Goal: Information Seeking & Learning: Compare options

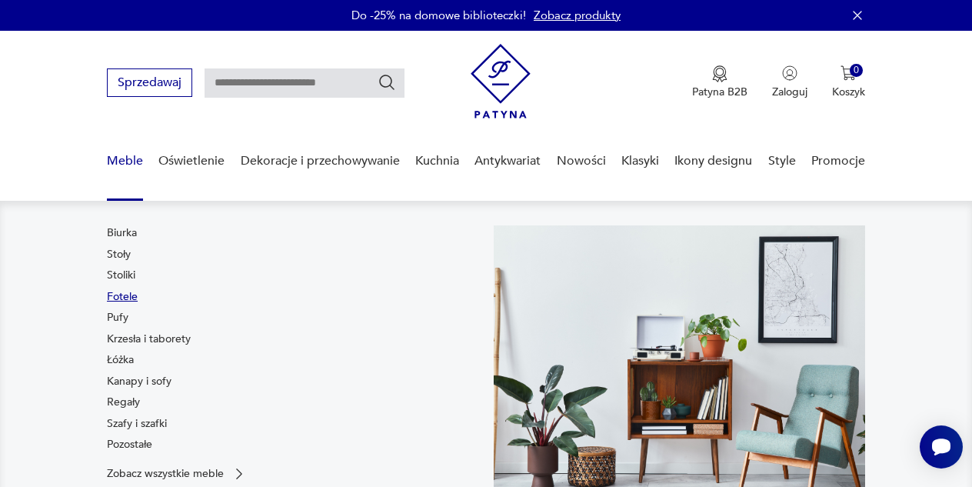
click at [127, 297] on link "Fotele" at bounding box center [122, 296] width 31 height 15
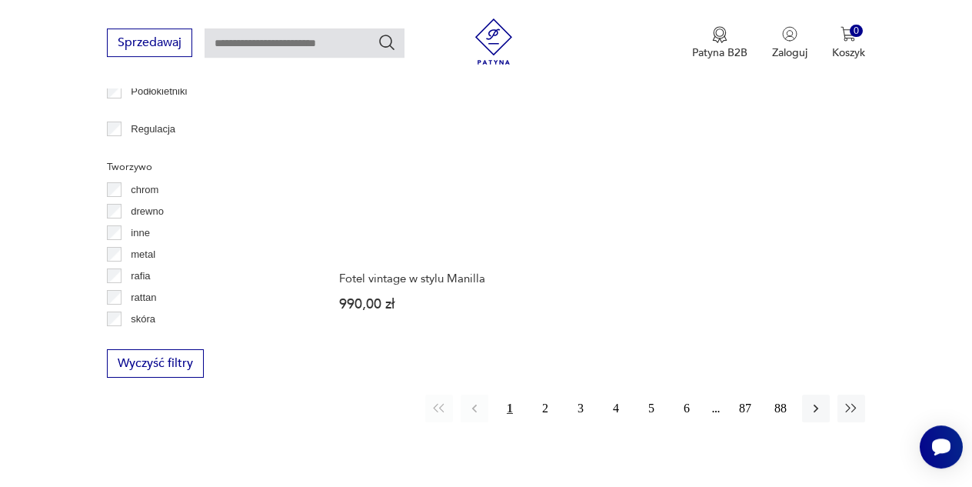
scroll to position [2183, 0]
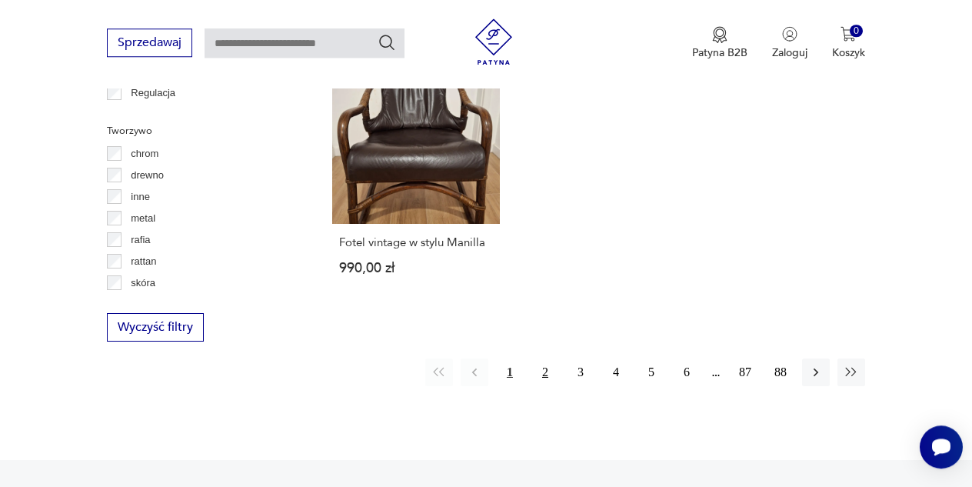
click at [542, 358] on button "2" at bounding box center [545, 372] width 28 height 28
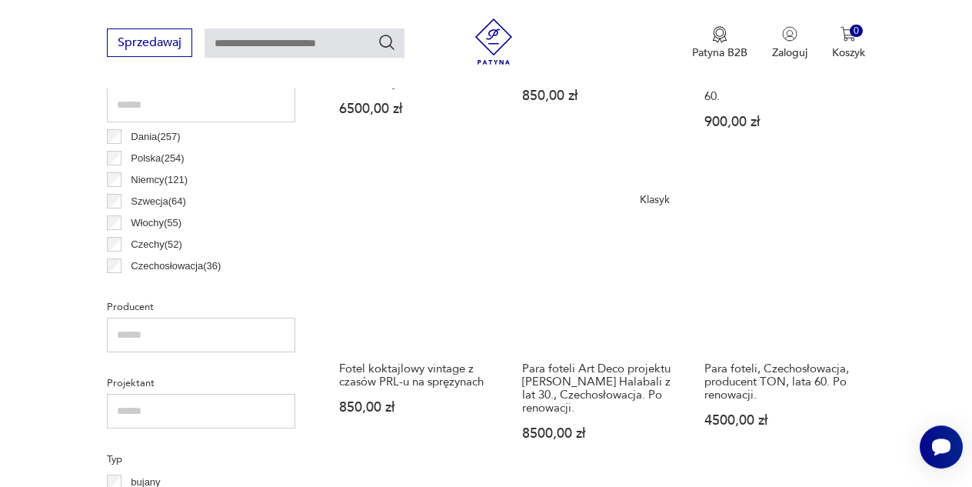
scroll to position [825, 0]
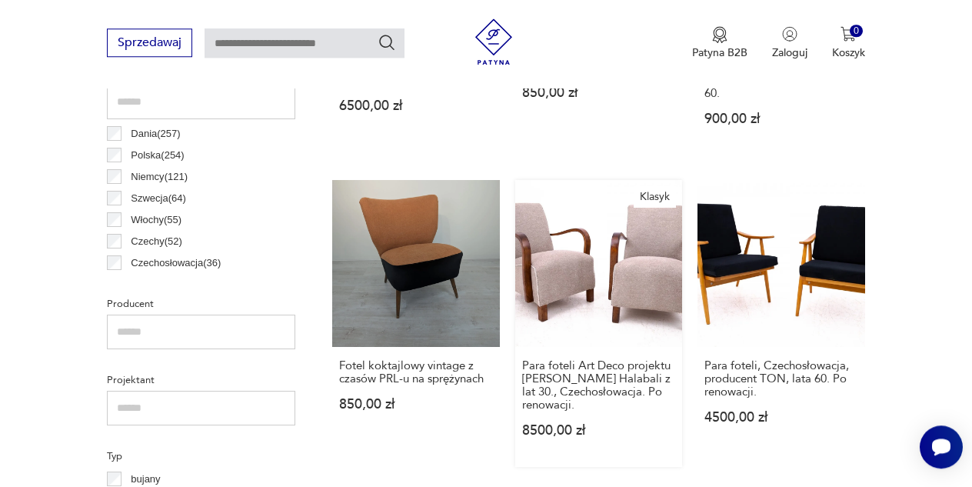
click at [588, 265] on link "Klasyk Para foteli Art Deco projektu J. Halabali z lat 30., Czechosłowacja. Po …" at bounding box center [599, 324] width 168 height 288
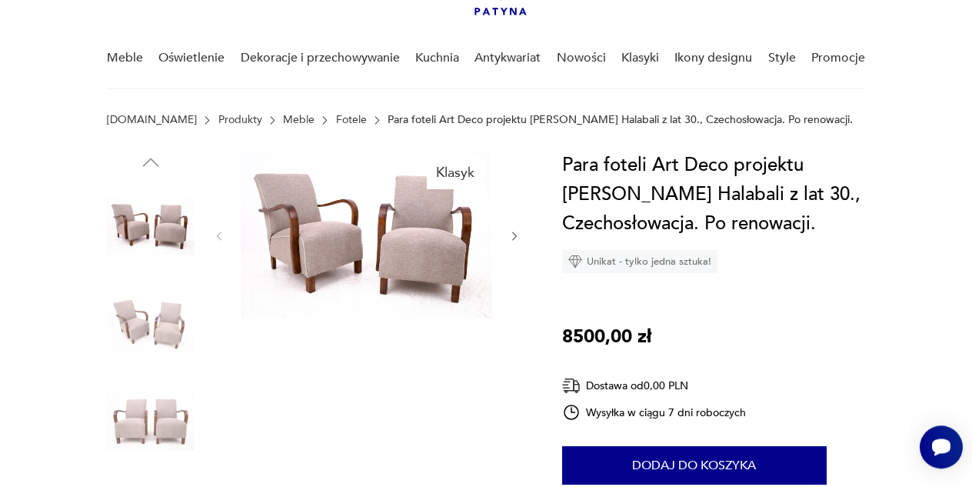
scroll to position [166, 0]
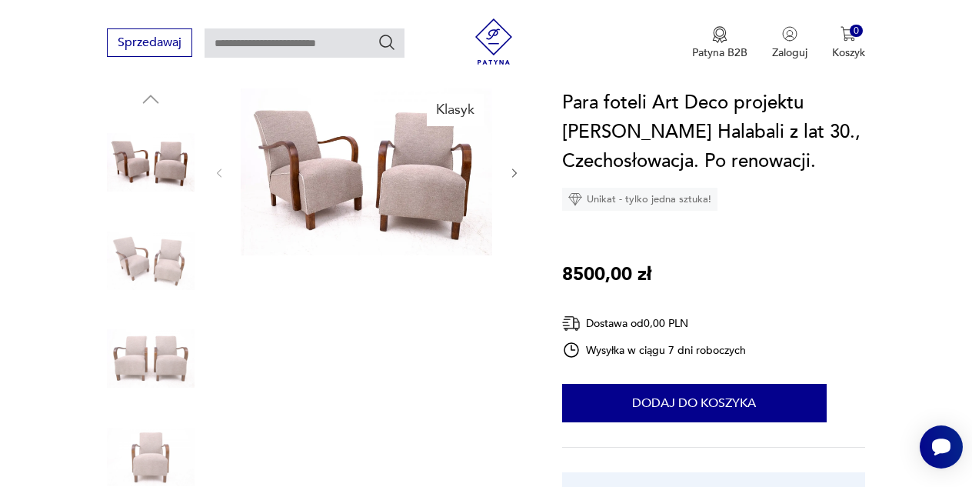
click at [515, 173] on icon "button" at bounding box center [514, 173] width 12 height 12
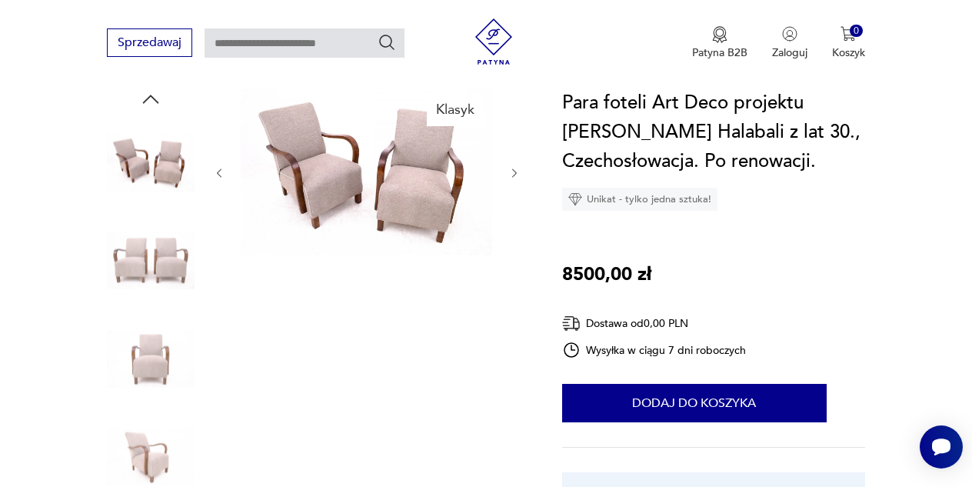
click at [515, 173] on icon "button" at bounding box center [514, 173] width 12 height 12
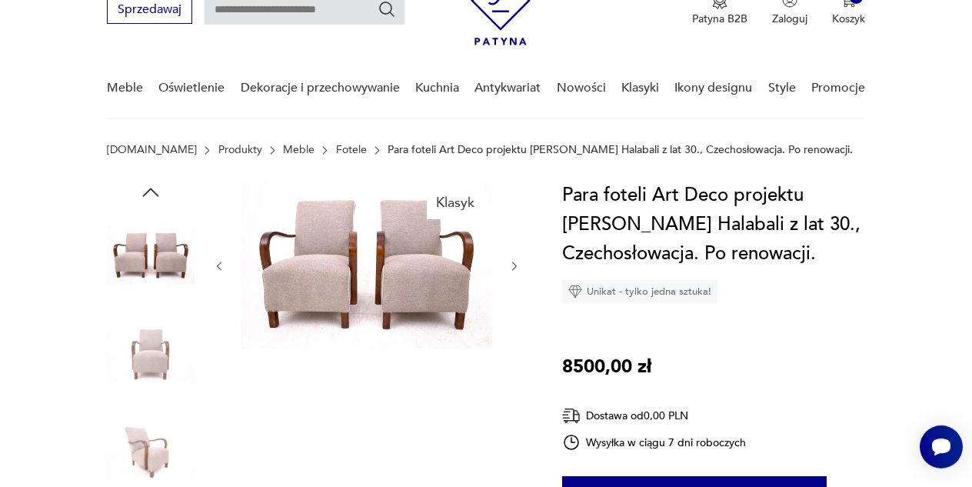
scroll to position [0, 0]
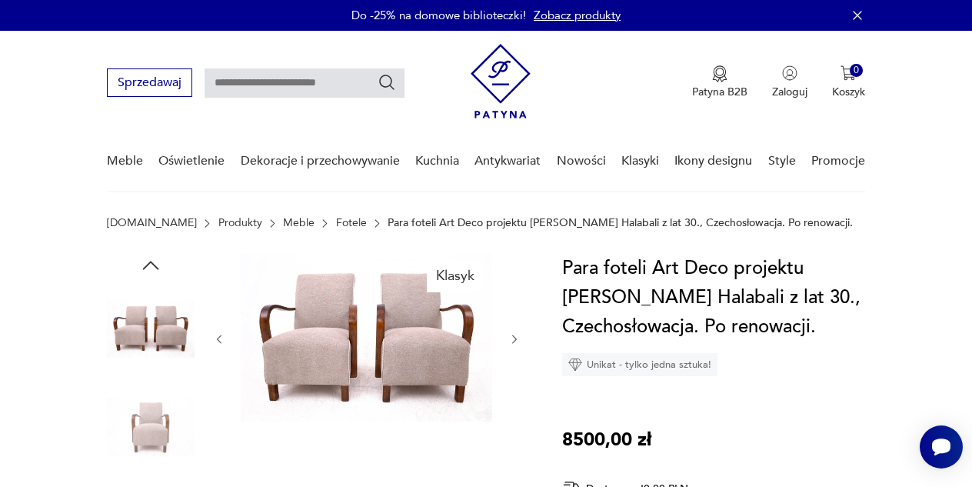
click at [452, 352] on img at bounding box center [367, 338] width 252 height 168
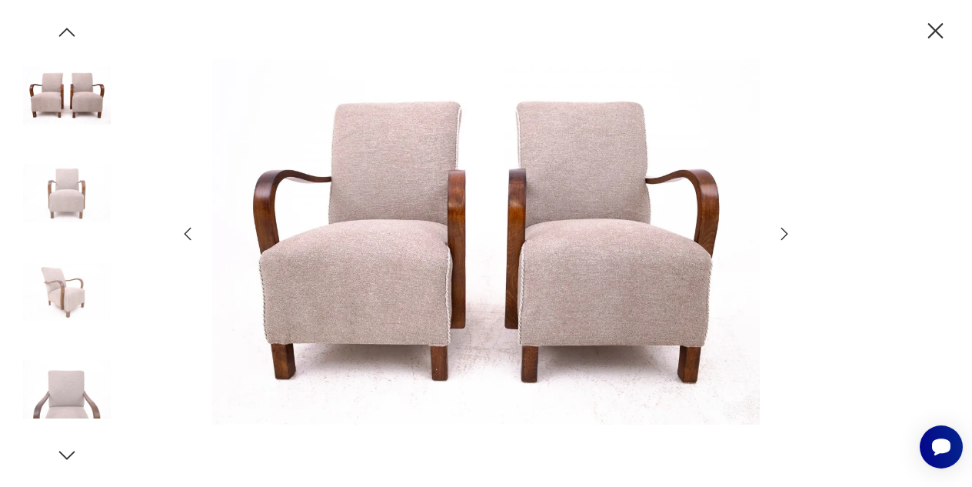
click at [935, 26] on icon "button" at bounding box center [935, 31] width 27 height 27
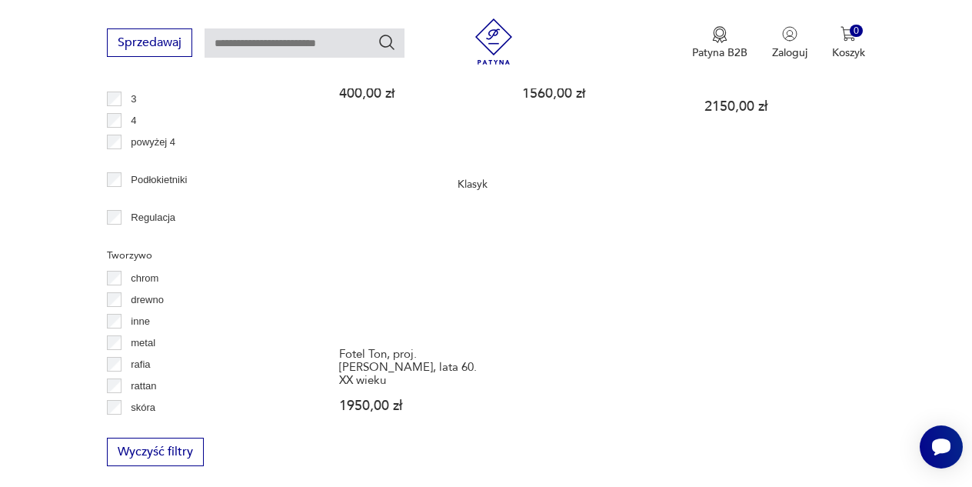
scroll to position [2308, 0]
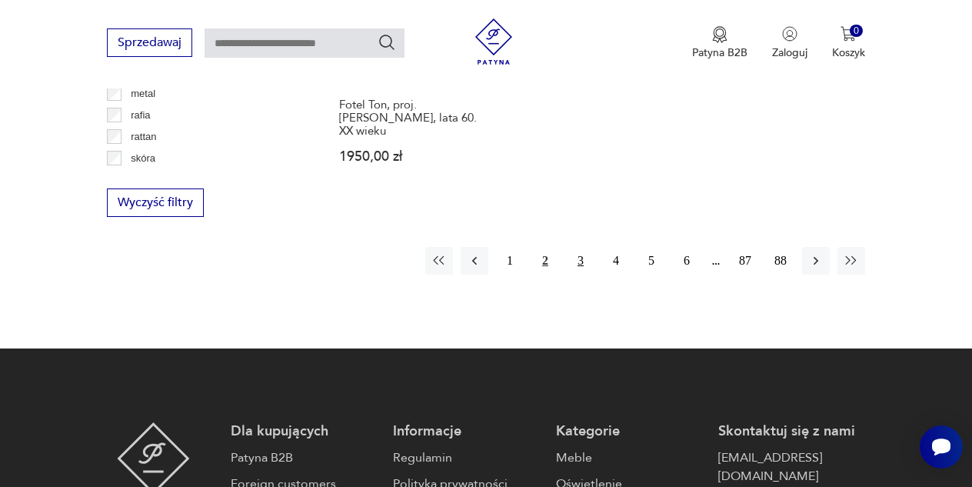
click at [581, 247] on button "3" at bounding box center [581, 261] width 28 height 28
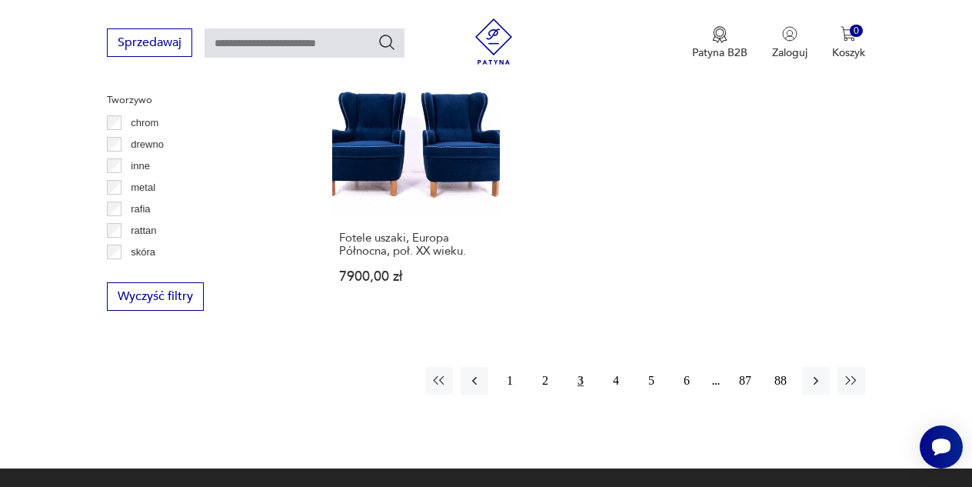
scroll to position [2236, 0]
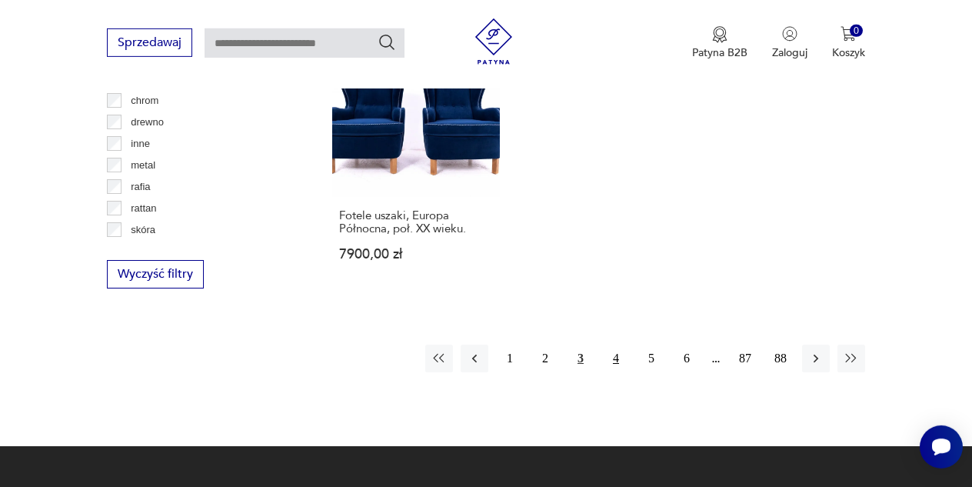
click at [619, 345] on button "4" at bounding box center [616, 359] width 28 height 28
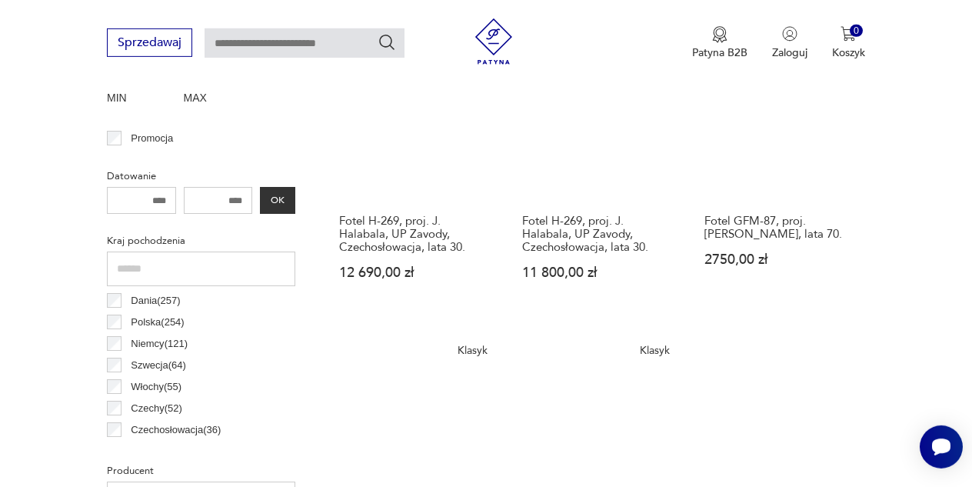
scroll to position [575, 0]
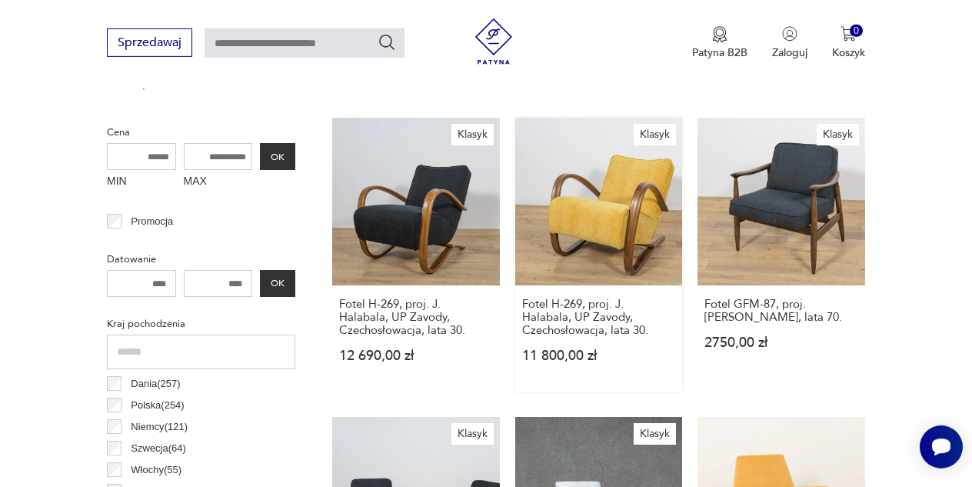
click at [623, 198] on link "Klasyk Fotel H-269, proj. J. Halabala, UP Zavody, Czechosłowacja, lata 30. 11 8…" at bounding box center [599, 255] width 168 height 275
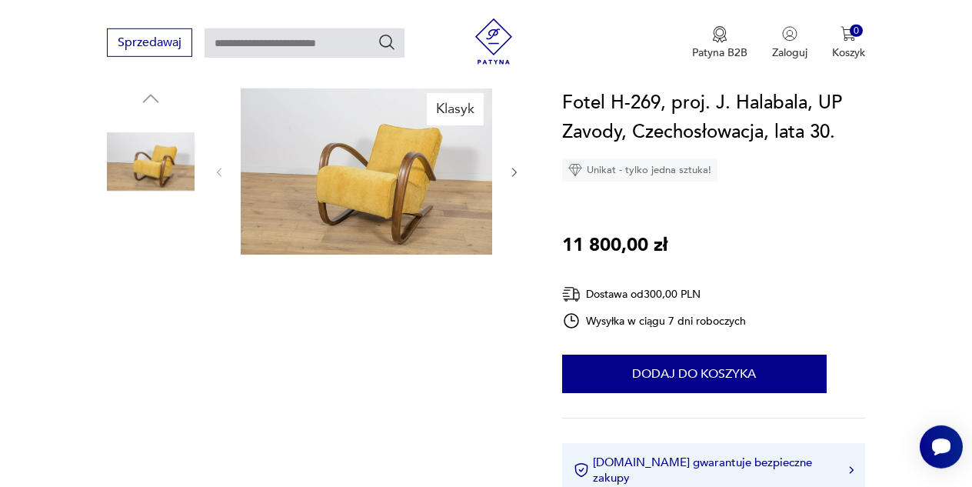
scroll to position [249, 0]
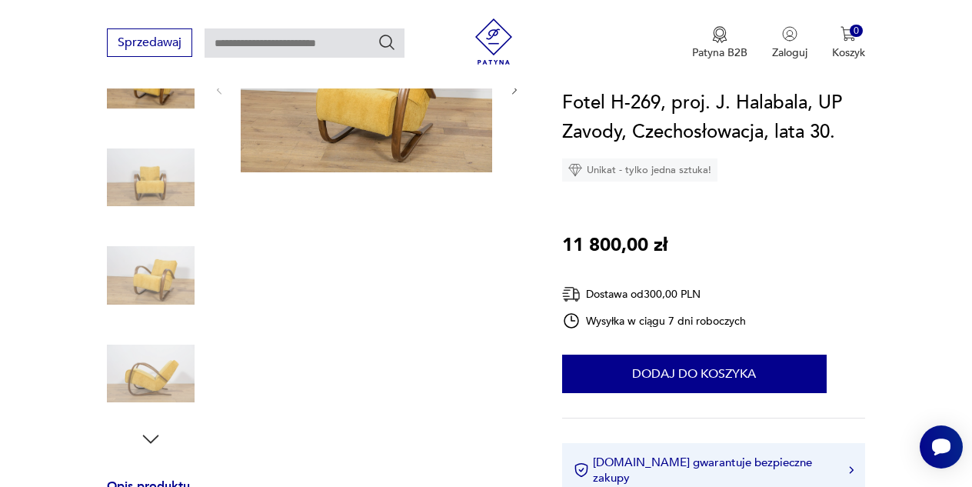
click at [169, 192] on img at bounding box center [151, 178] width 88 height 88
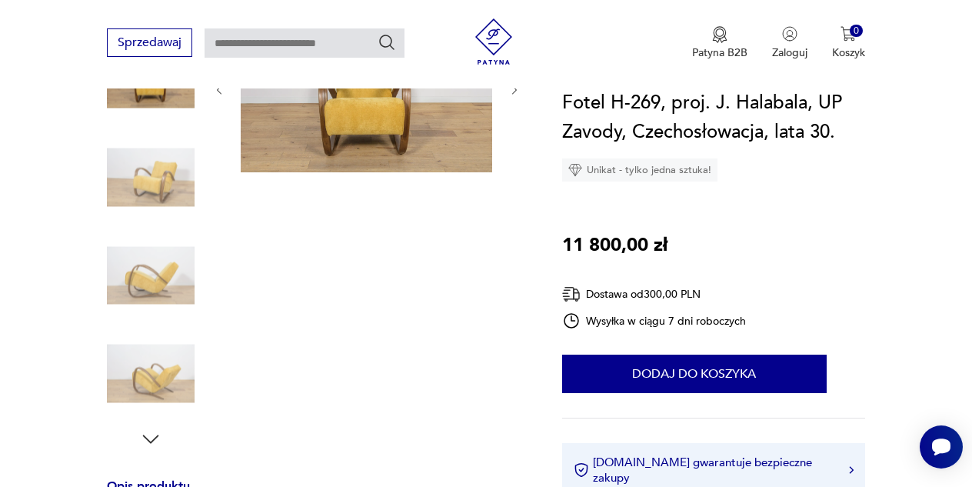
click at [168, 291] on img at bounding box center [151, 276] width 88 height 88
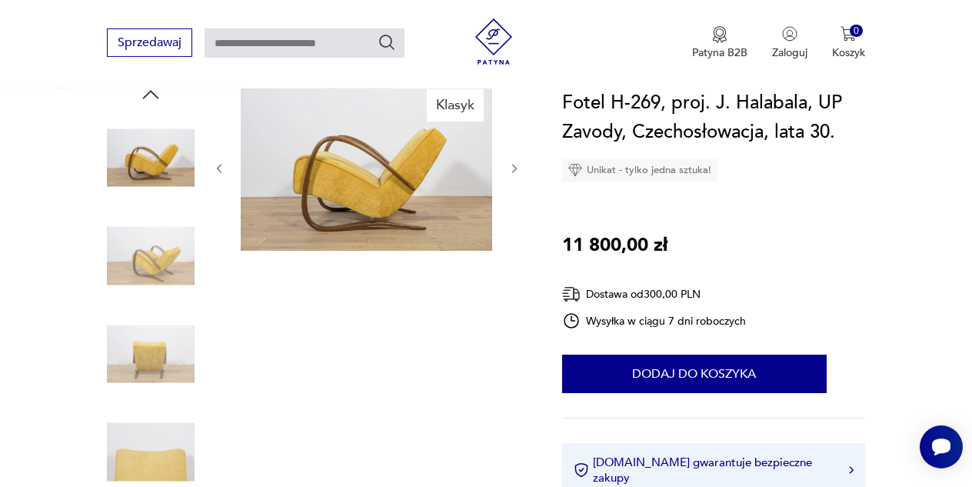
scroll to position [83, 0]
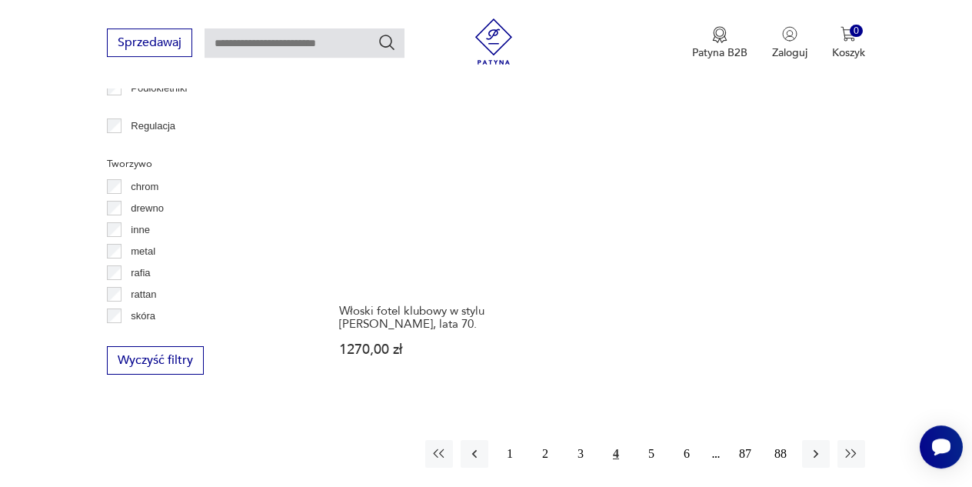
scroll to position [2153, 0]
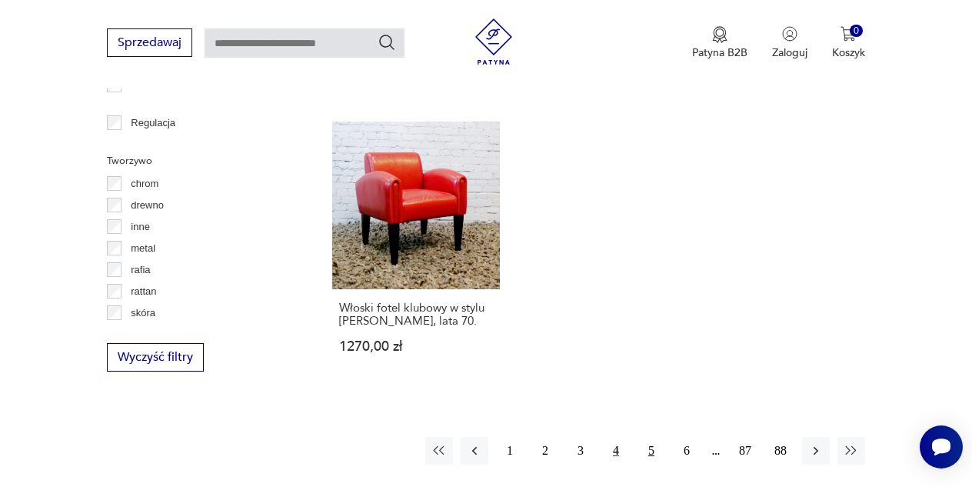
click at [651, 437] on button "5" at bounding box center [652, 451] width 28 height 28
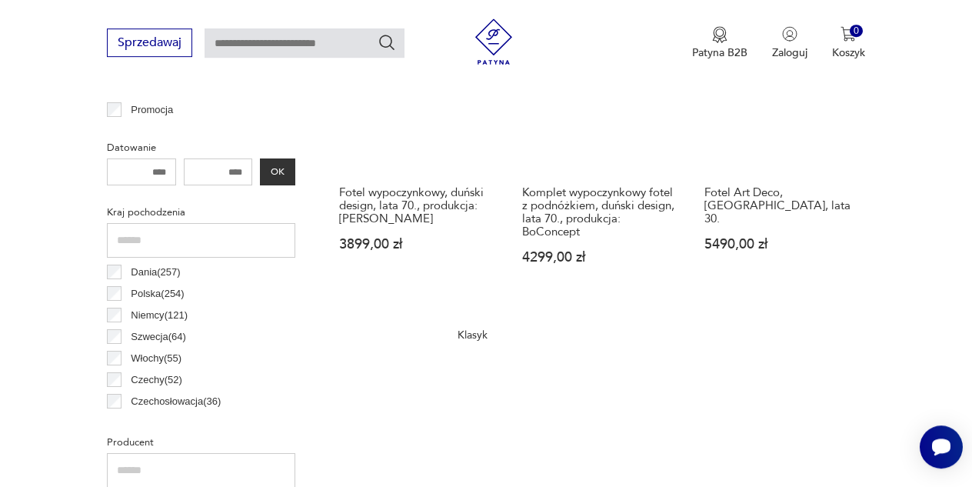
scroll to position [658, 0]
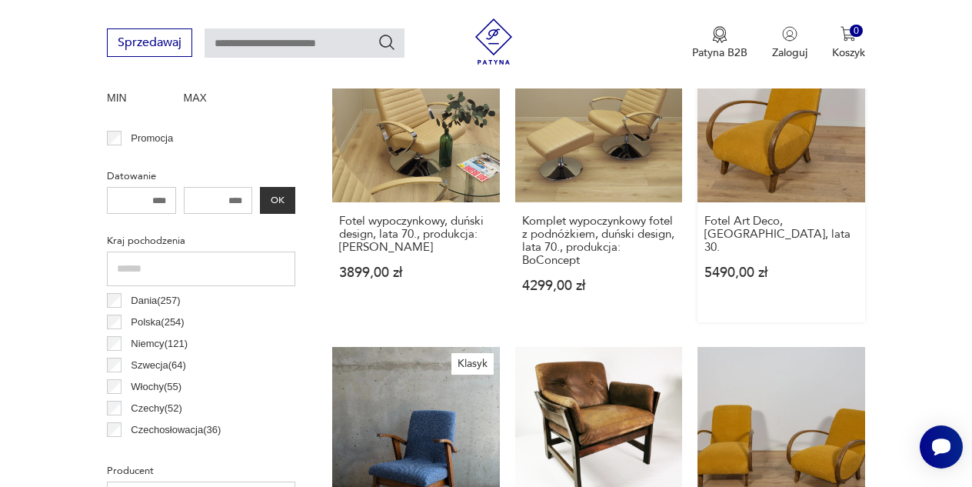
click at [801, 146] on link "Fotel Art Deco, Polska, lata 30. 5490,00 zł" at bounding box center [782, 179] width 168 height 288
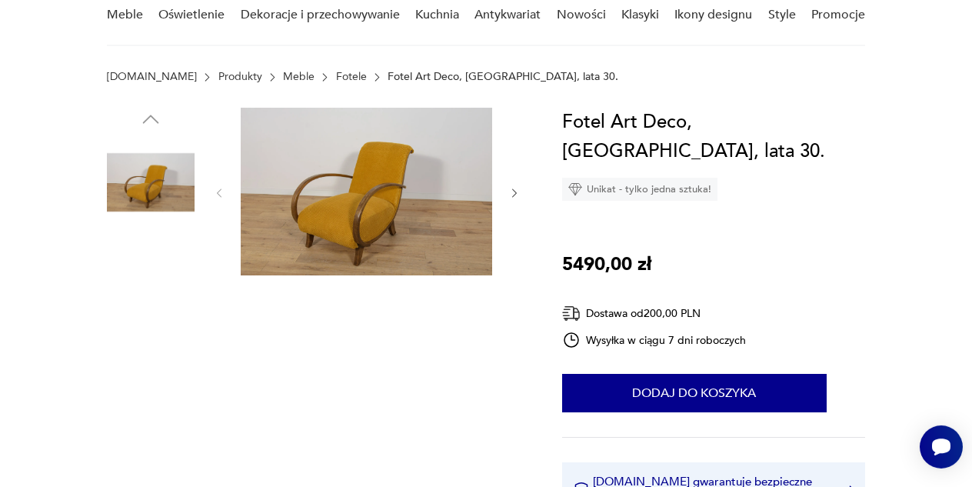
scroll to position [166, 0]
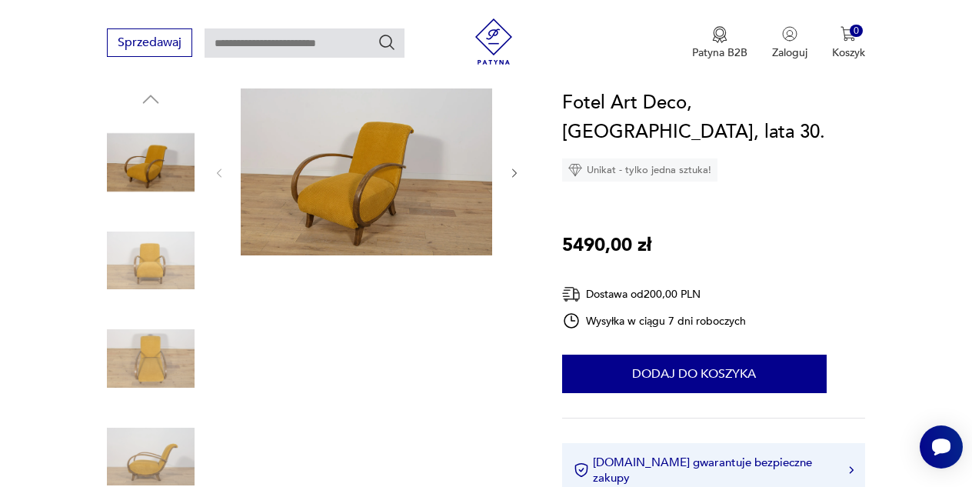
click at [163, 260] on img at bounding box center [151, 261] width 88 height 88
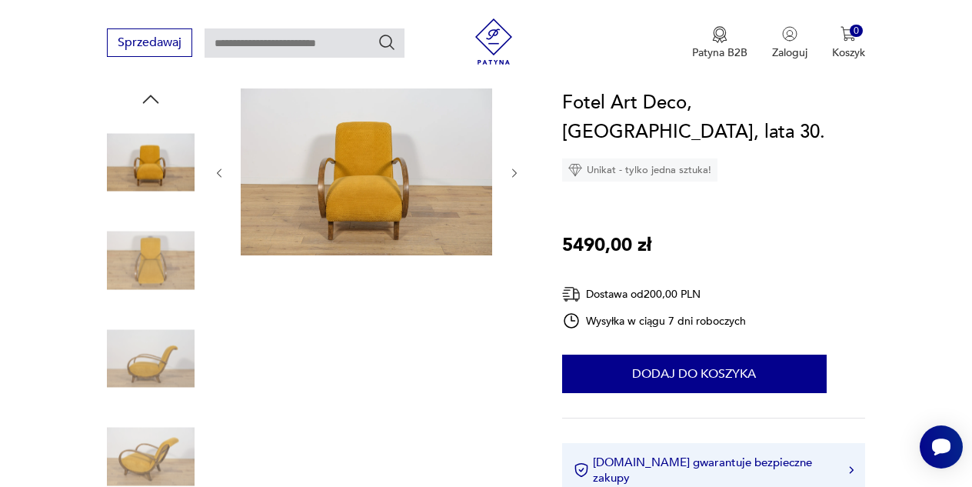
click at [158, 356] on img at bounding box center [151, 359] width 88 height 88
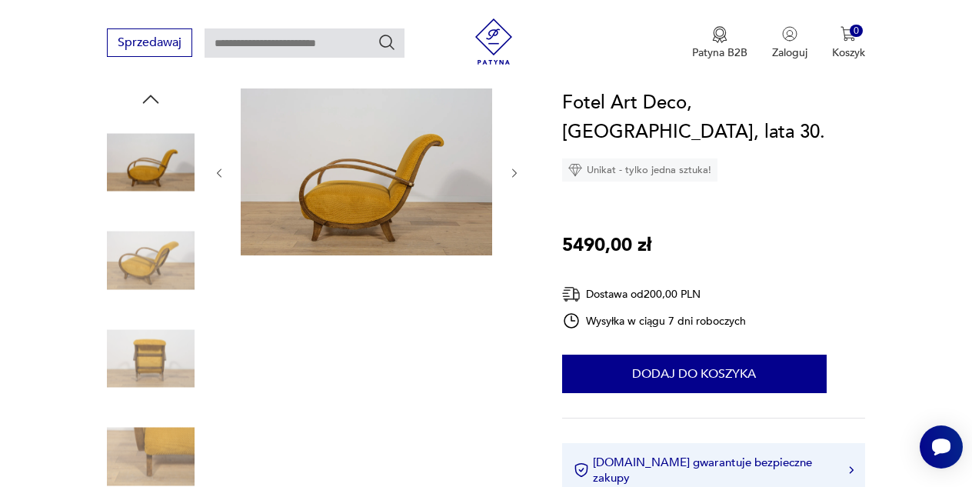
click at [158, 364] on img at bounding box center [151, 359] width 88 height 88
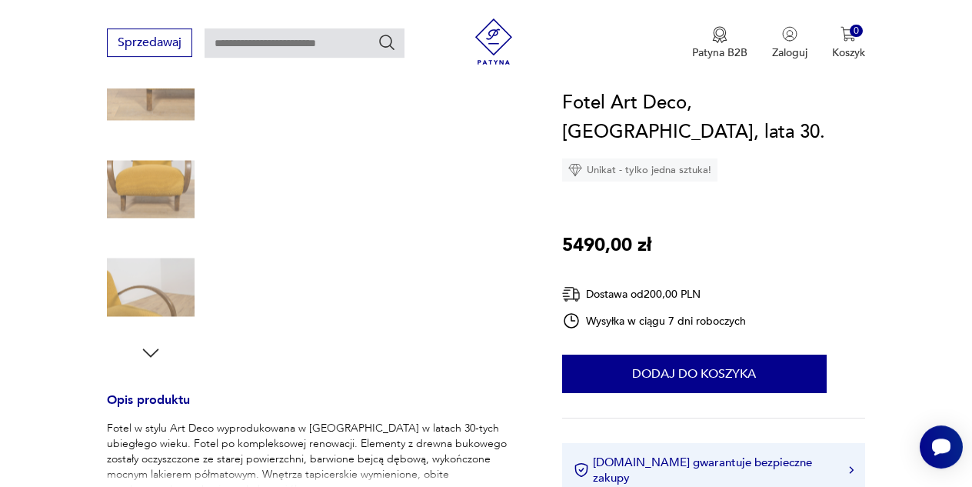
scroll to position [415, 0]
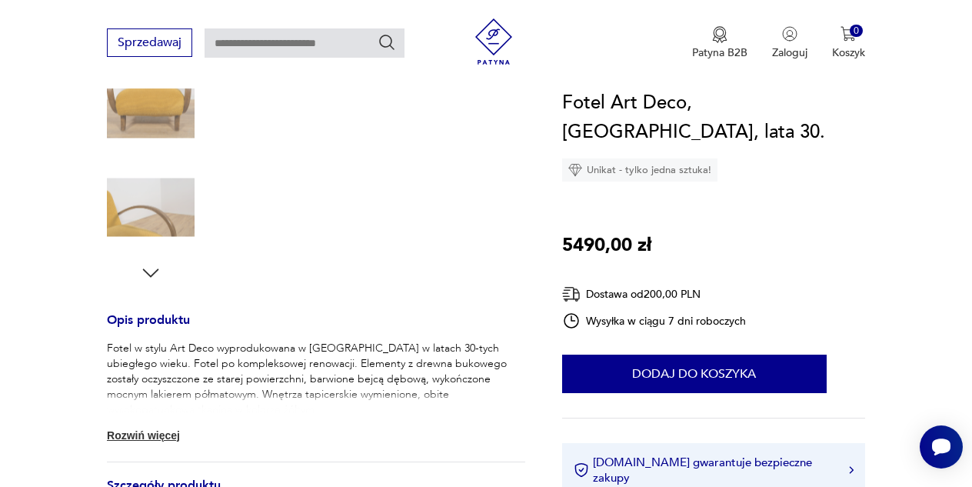
click at [169, 212] on img at bounding box center [151, 208] width 88 height 88
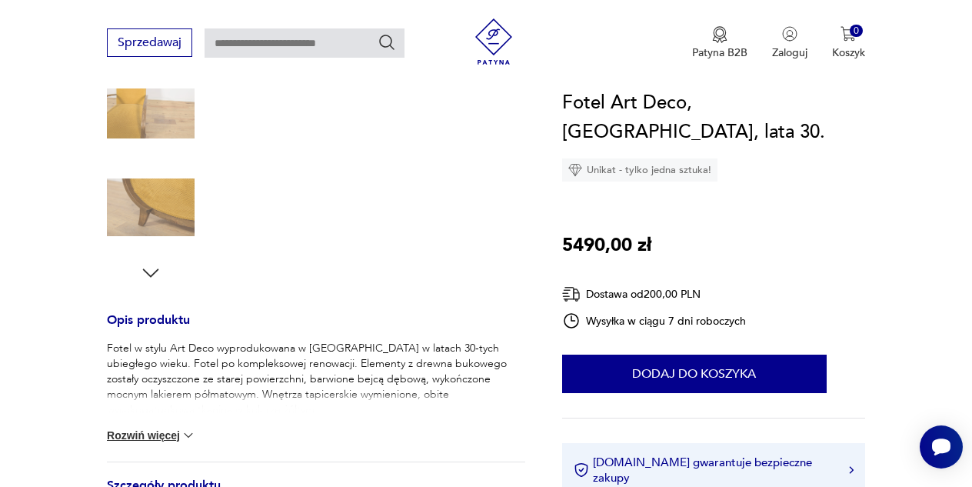
click at [153, 269] on icon "button" at bounding box center [150, 273] width 23 height 23
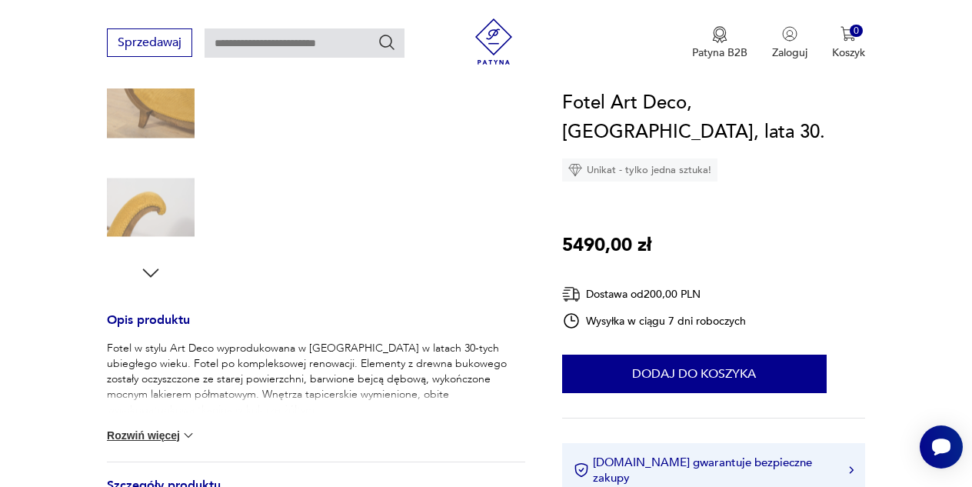
click at [178, 207] on img at bounding box center [151, 208] width 88 height 88
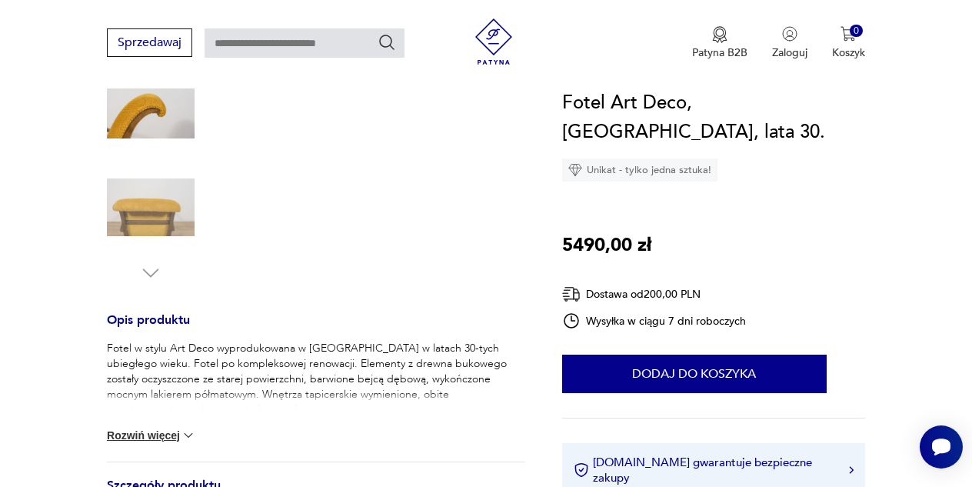
click at [155, 108] on img at bounding box center [151, 109] width 88 height 88
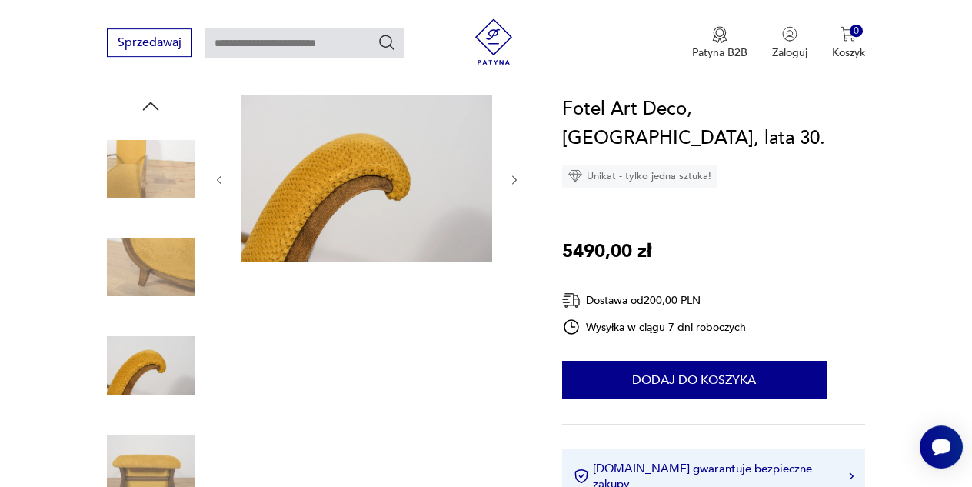
scroll to position [166, 0]
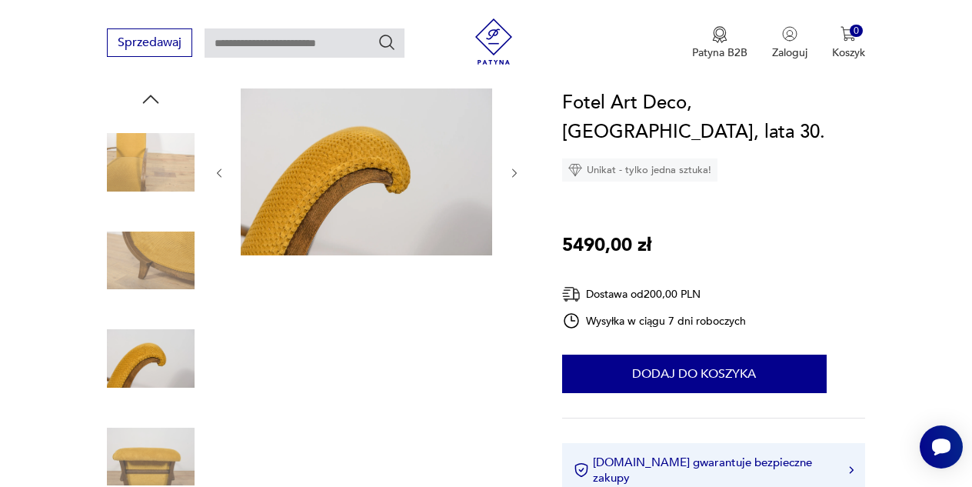
click at [515, 174] on icon "button" at bounding box center [514, 173] width 12 height 12
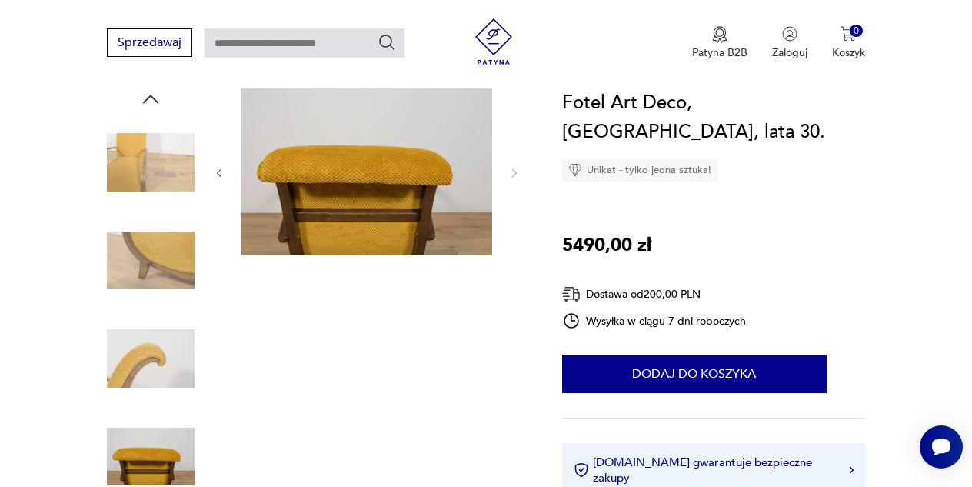
click at [222, 173] on icon "button" at bounding box center [219, 173] width 12 height 12
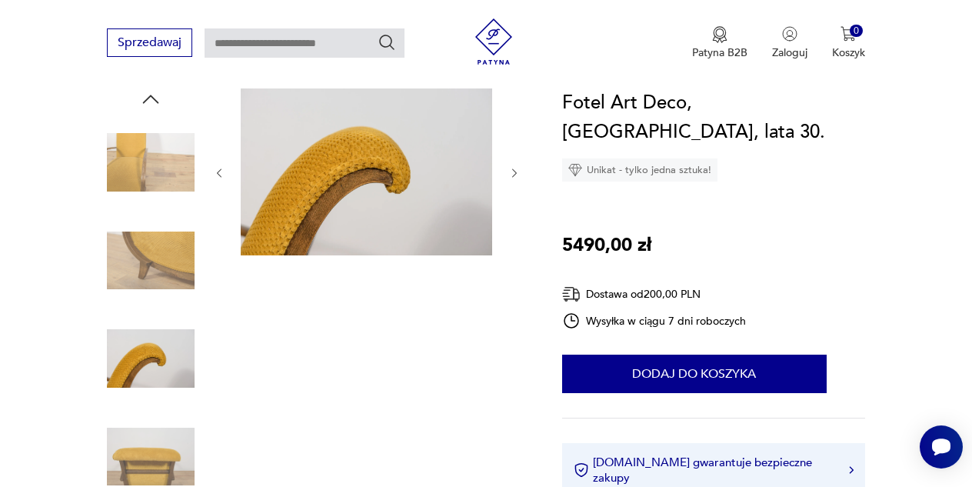
click at [222, 173] on icon "button" at bounding box center [219, 173] width 12 height 12
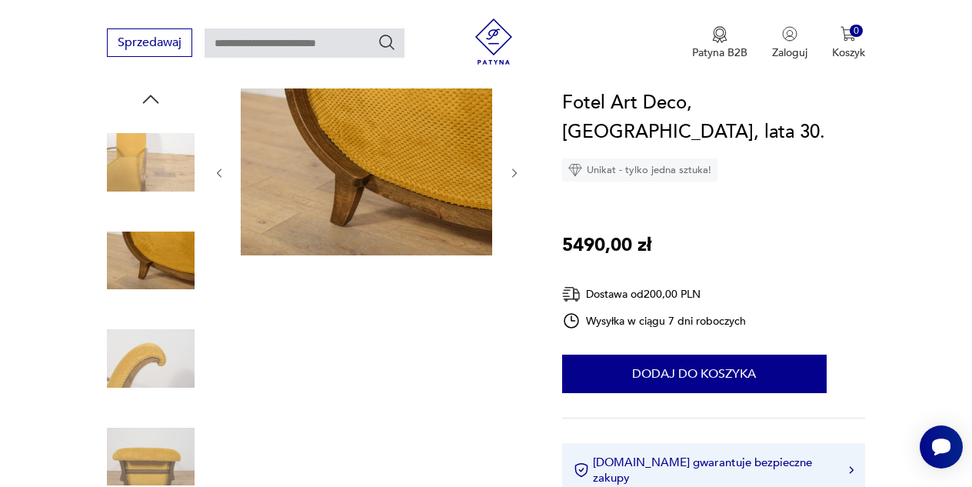
click at [222, 173] on icon "button" at bounding box center [219, 173] width 12 height 12
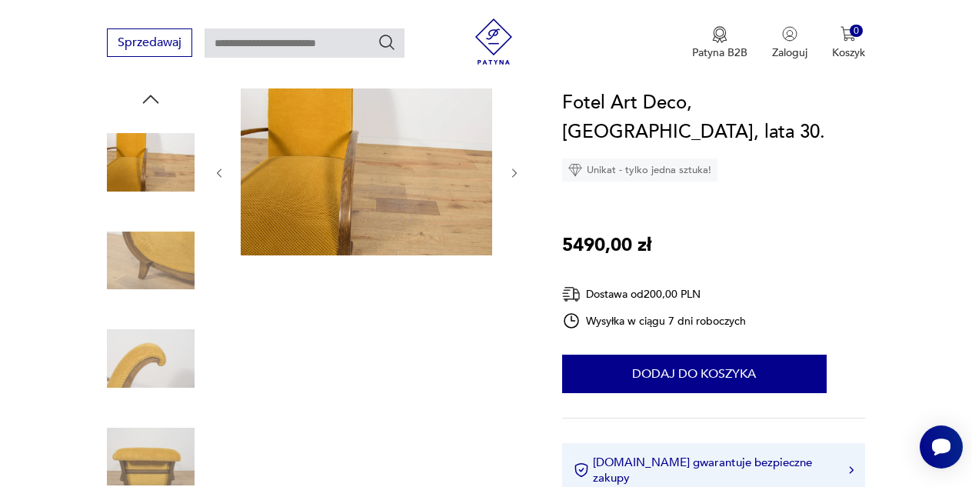
click at [222, 173] on icon "button" at bounding box center [219, 173] width 12 height 12
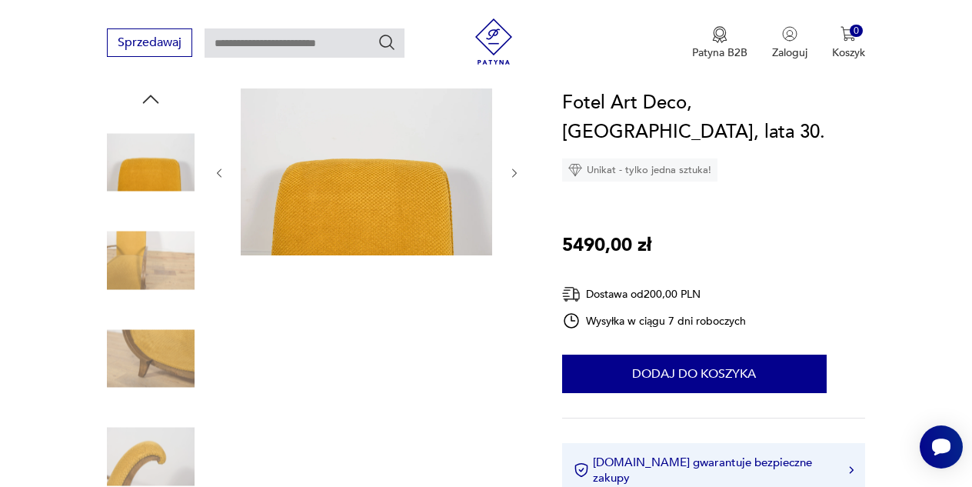
click at [222, 173] on icon "button" at bounding box center [219, 173] width 12 height 12
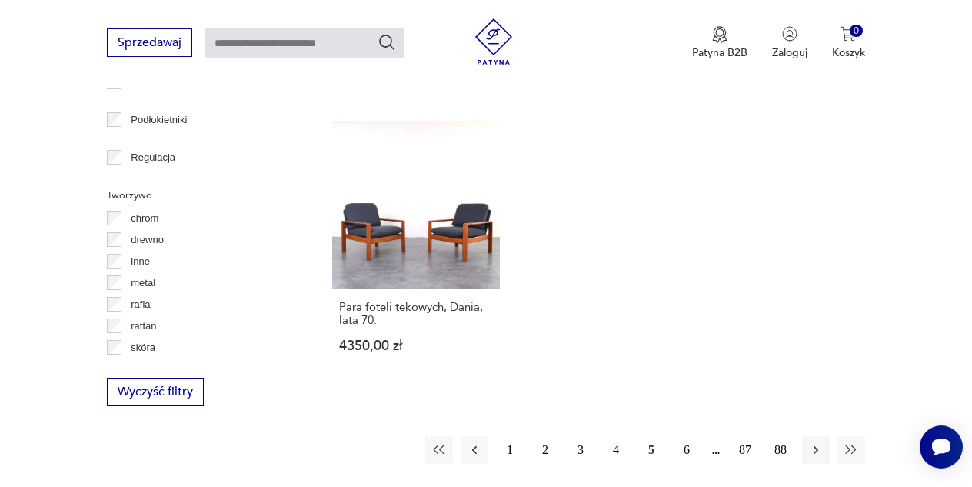
scroll to position [2153, 0]
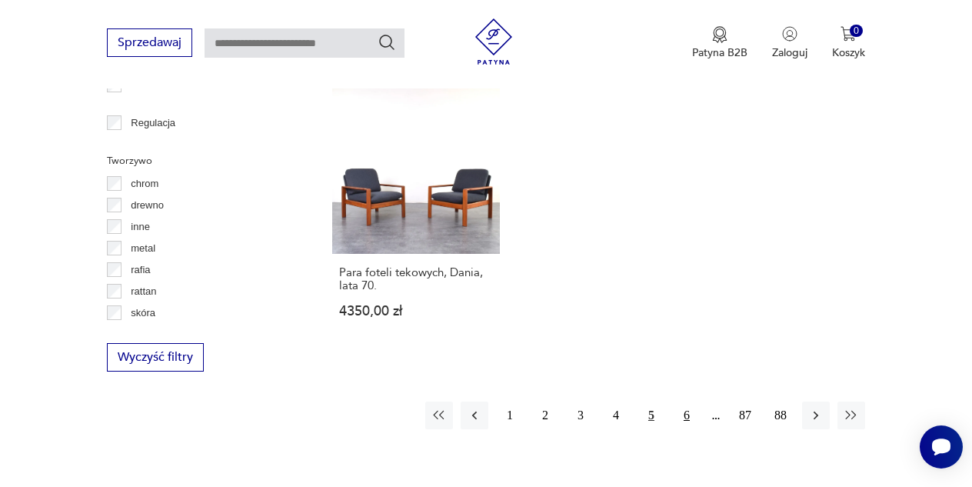
click at [684, 402] on button "6" at bounding box center [687, 416] width 28 height 28
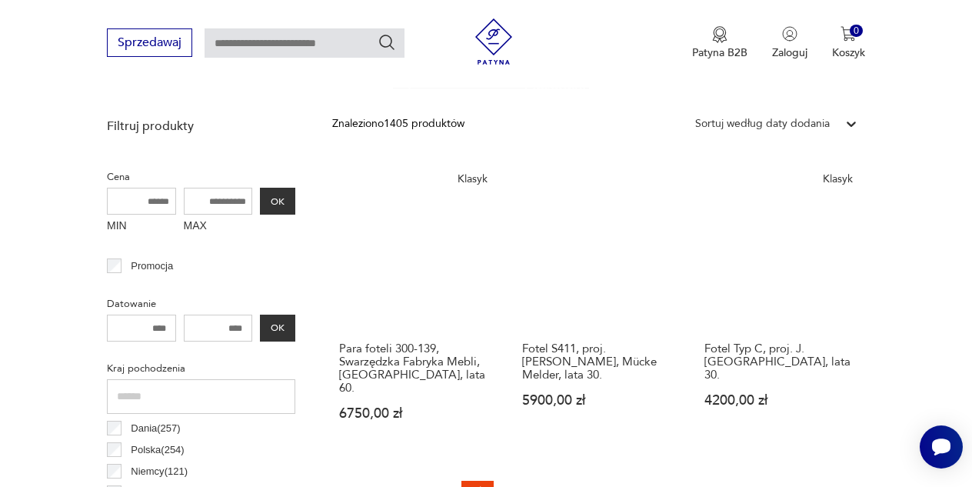
scroll to position [492, 0]
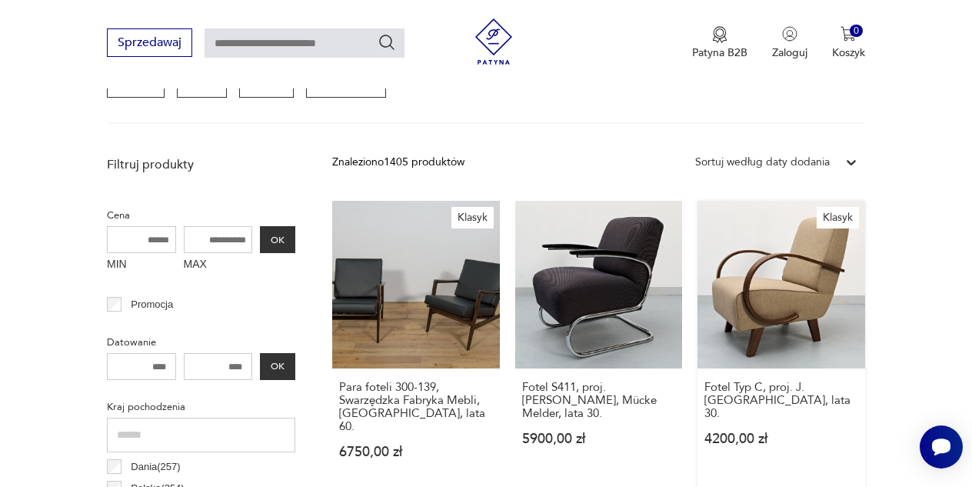
click at [775, 282] on link "Klasyk Fotel Typ C, proj. J. Halabala, lata 30. 4200,00 zł" at bounding box center [782, 345] width 168 height 288
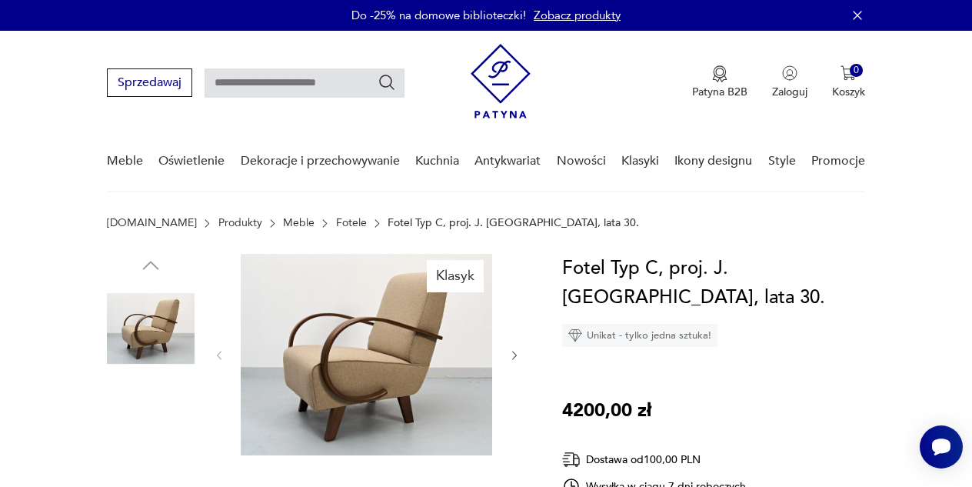
scroll to position [83, 0]
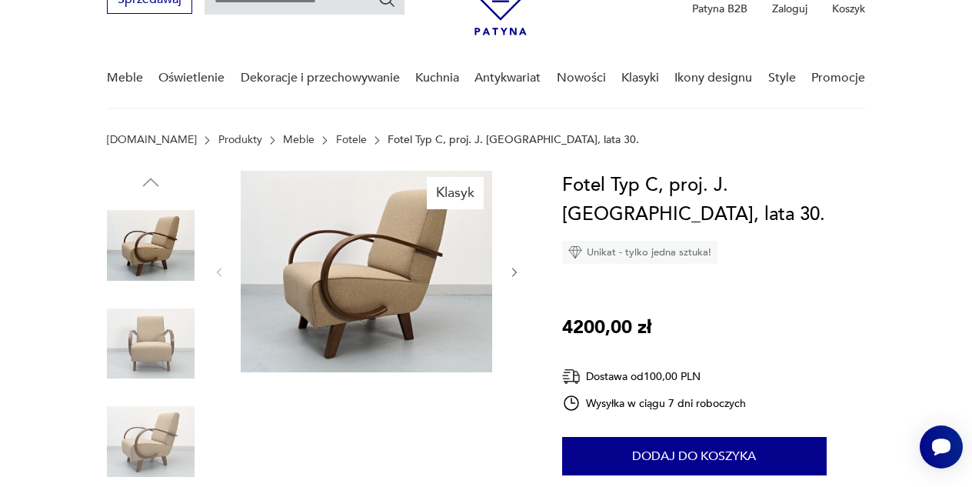
click at [378, 293] on img at bounding box center [367, 272] width 252 height 202
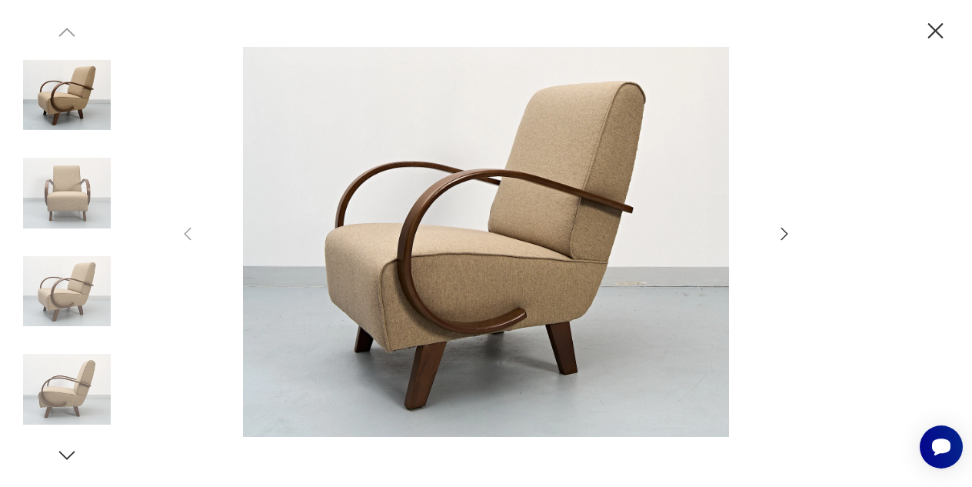
click at [411, 282] on img at bounding box center [486, 241] width 548 height 389
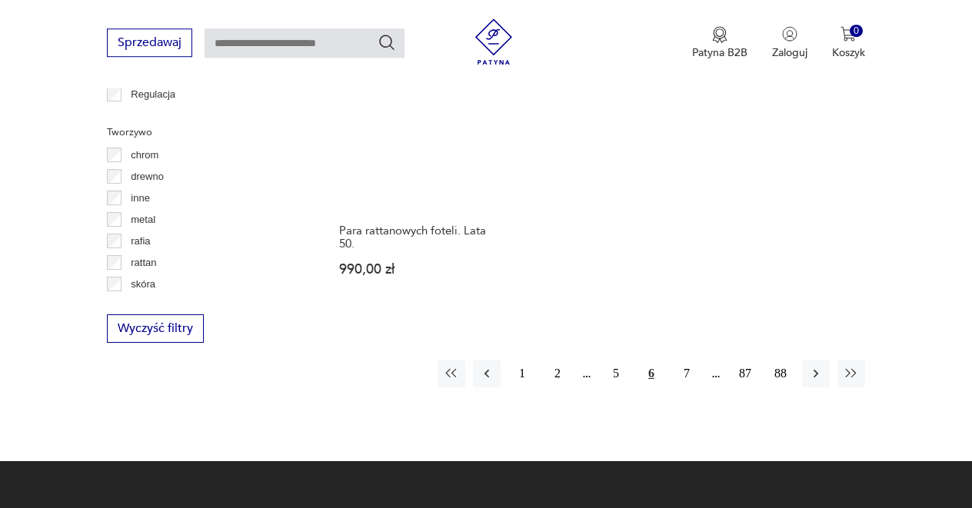
scroll to position [2182, 0]
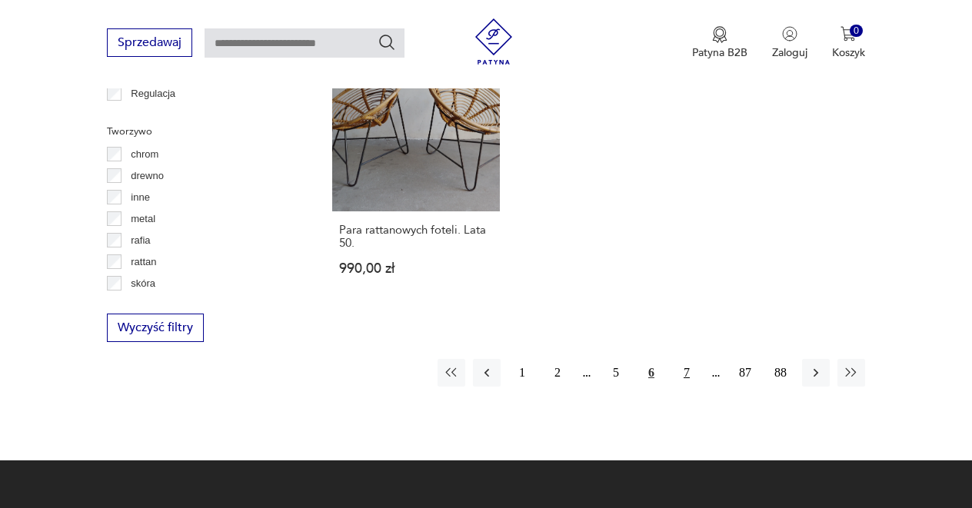
click at [687, 359] on button "7" at bounding box center [687, 373] width 28 height 28
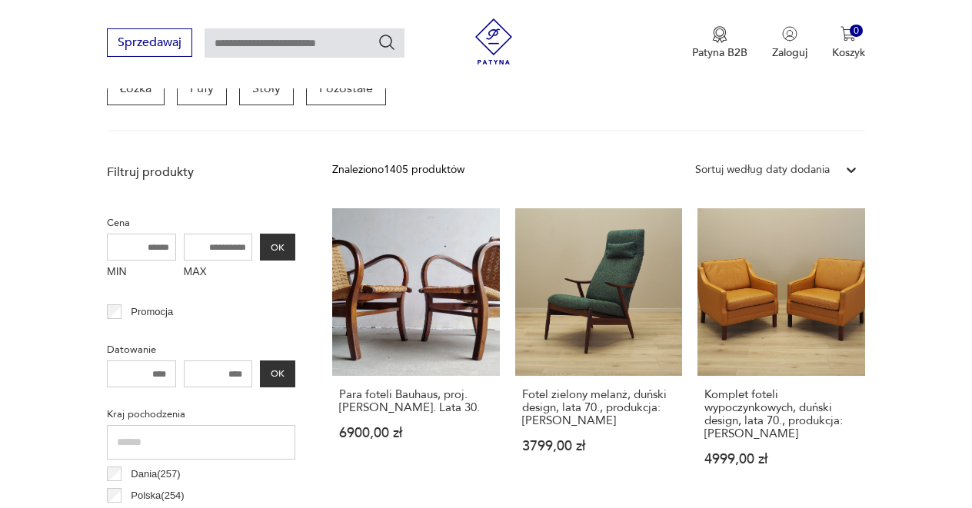
scroll to position [486, 0]
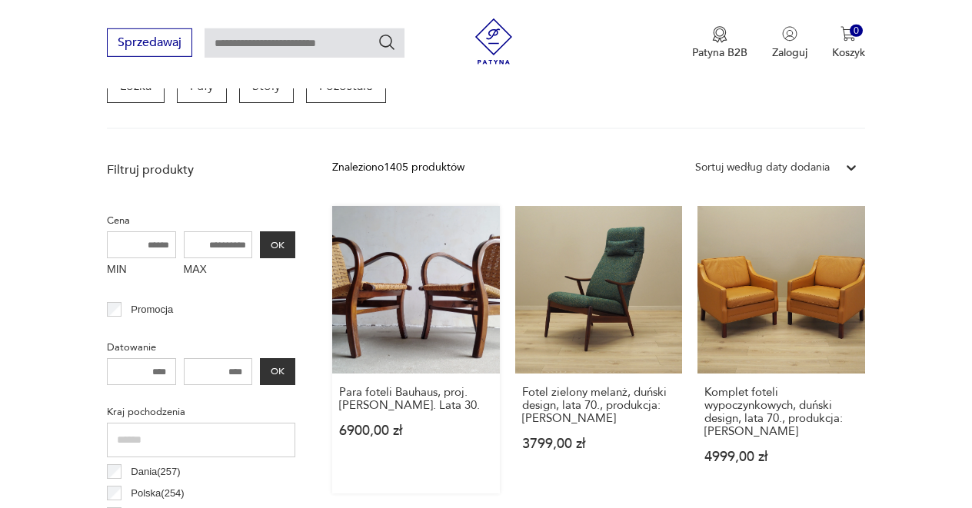
click at [418, 302] on link "Para foteli Bauhaus, proj. [PERSON_NAME]. Lata 30. 6900,00 zł" at bounding box center [416, 350] width 168 height 288
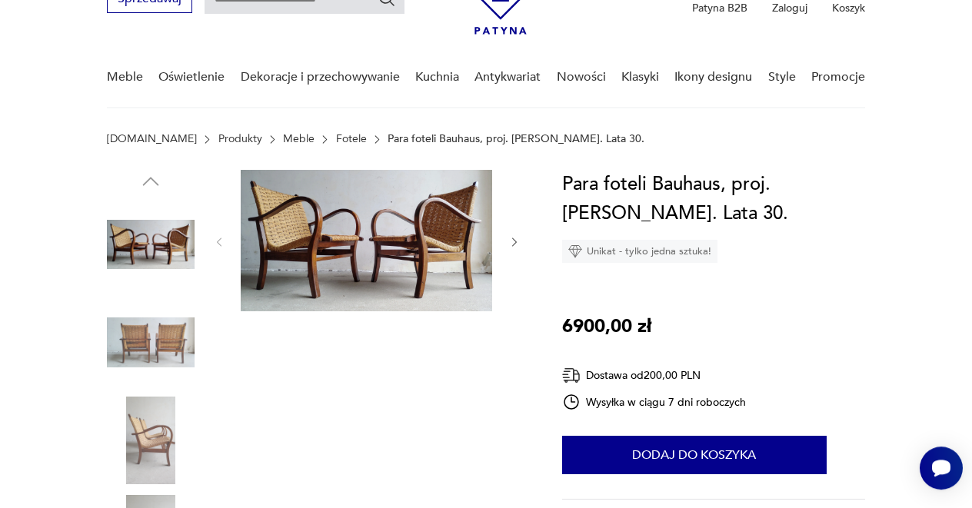
scroll to position [83, 0]
click at [432, 242] on img at bounding box center [367, 242] width 252 height 142
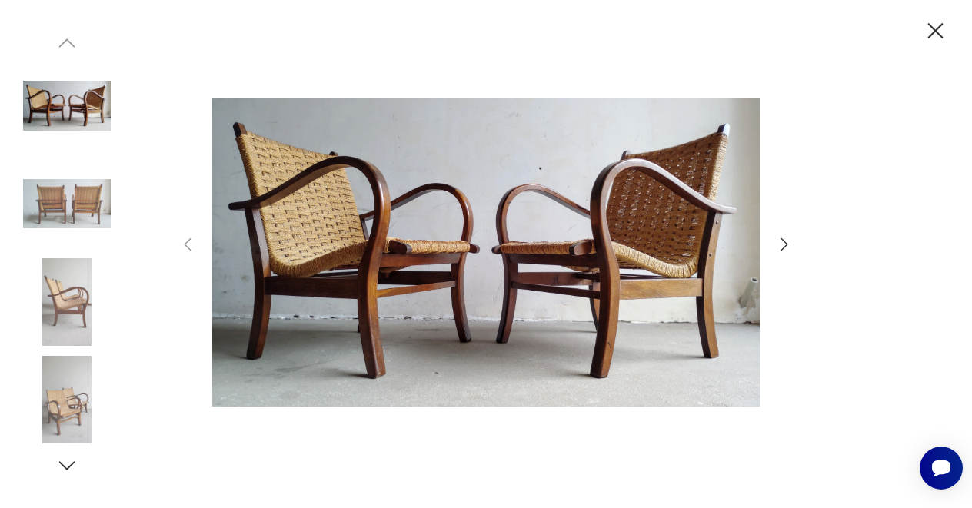
click at [784, 244] on icon "button" at bounding box center [784, 244] width 18 height 18
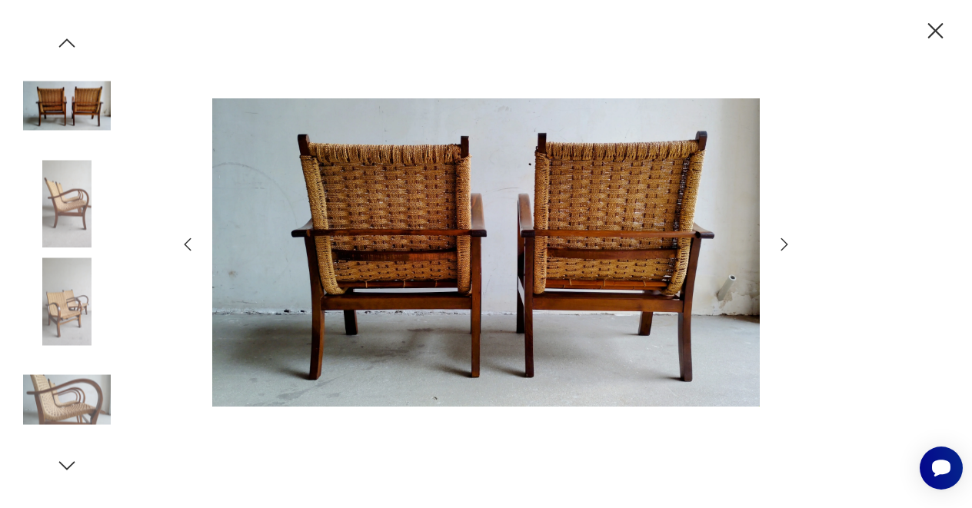
click at [784, 244] on icon "button" at bounding box center [784, 244] width 18 height 18
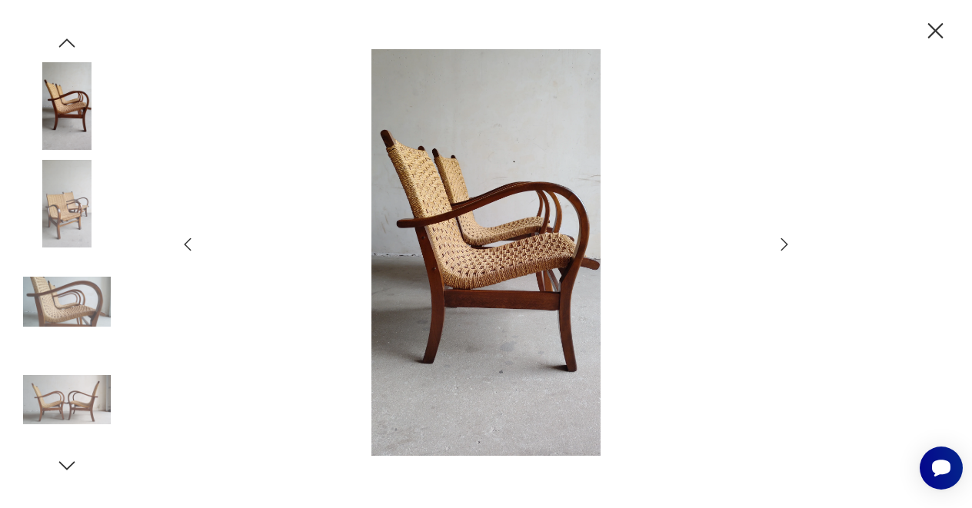
click at [784, 244] on icon "button" at bounding box center [784, 244] width 18 height 18
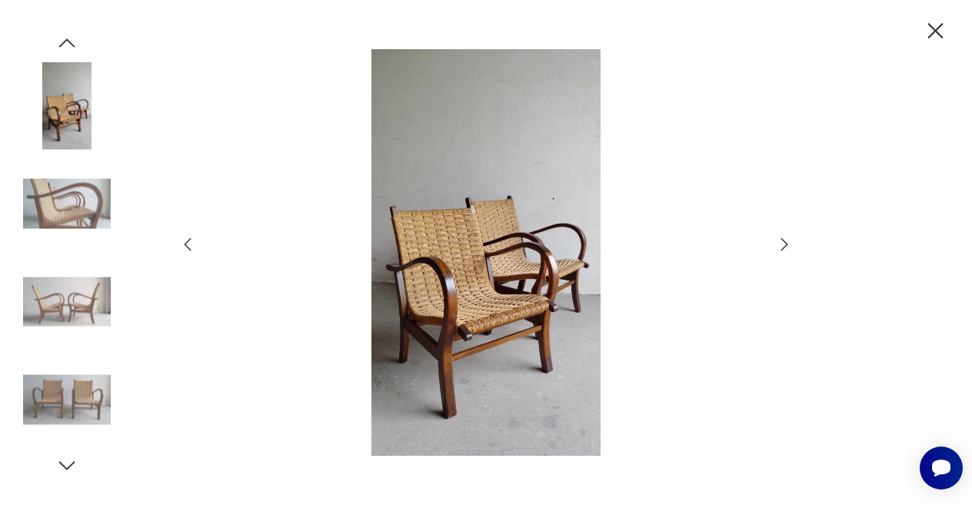
click at [784, 244] on icon "button" at bounding box center [784, 244] width 18 height 18
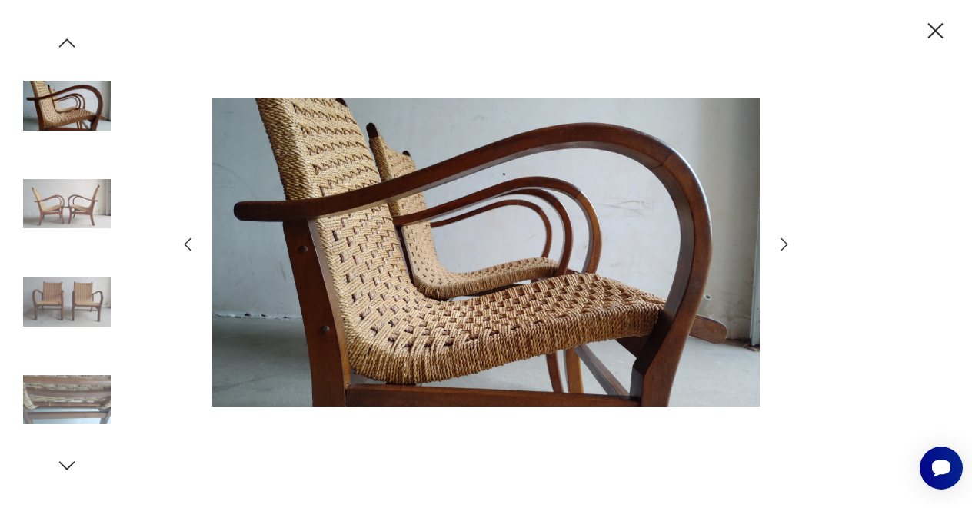
click at [784, 244] on icon "button" at bounding box center [784, 244] width 18 height 18
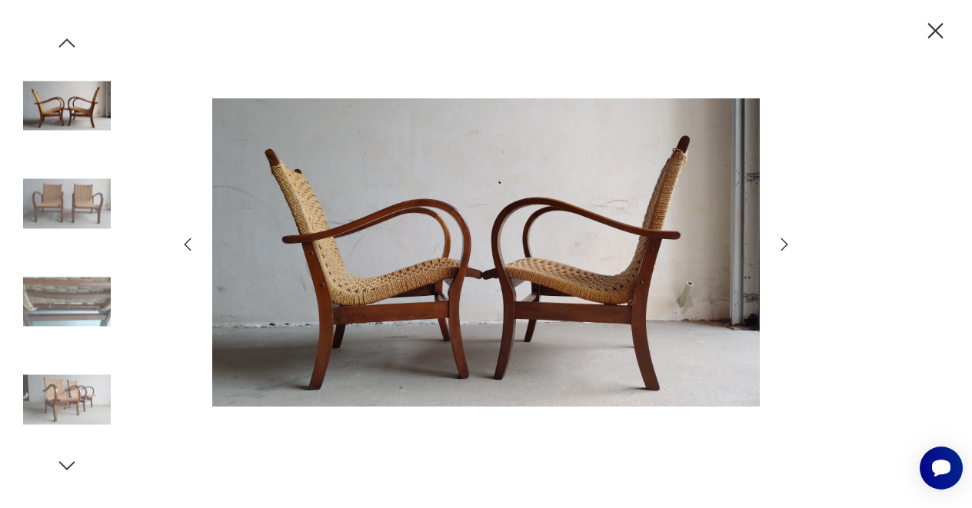
click at [784, 244] on icon "button" at bounding box center [784, 244] width 18 height 18
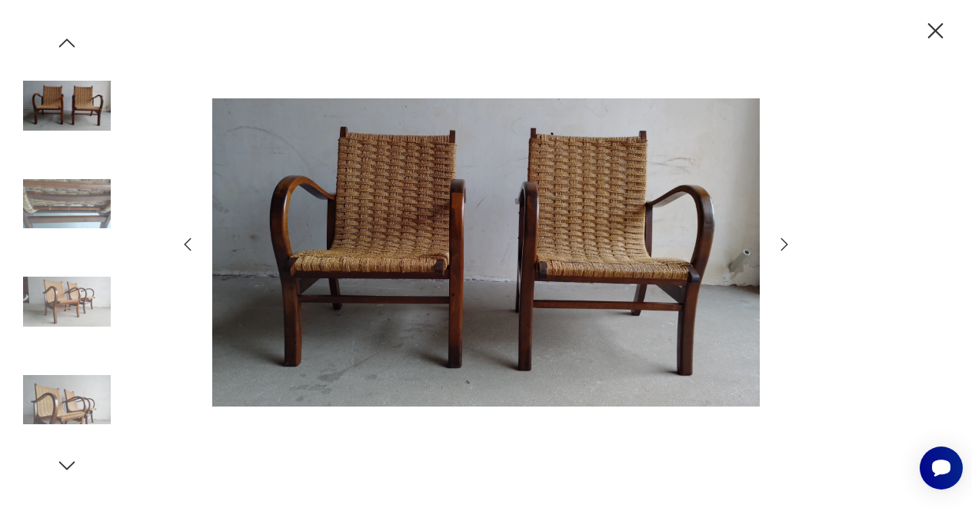
click at [784, 244] on icon "button" at bounding box center [784, 244] width 18 height 18
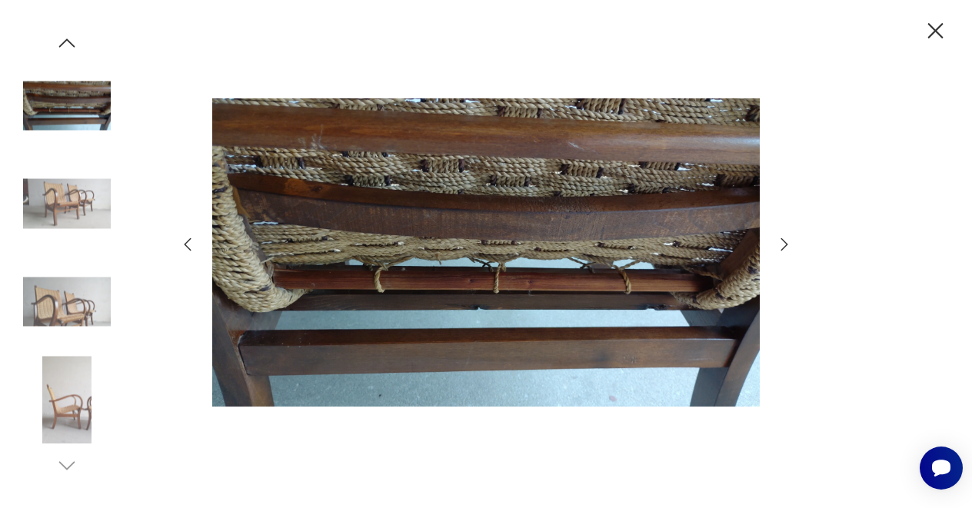
click at [784, 244] on icon "button" at bounding box center [784, 244] width 18 height 18
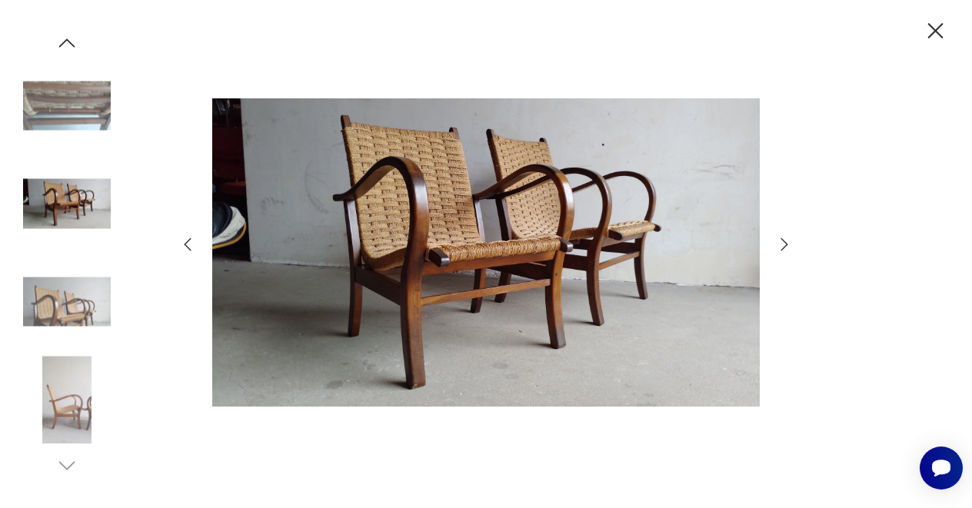
click at [784, 244] on icon "button" at bounding box center [784, 244] width 18 height 18
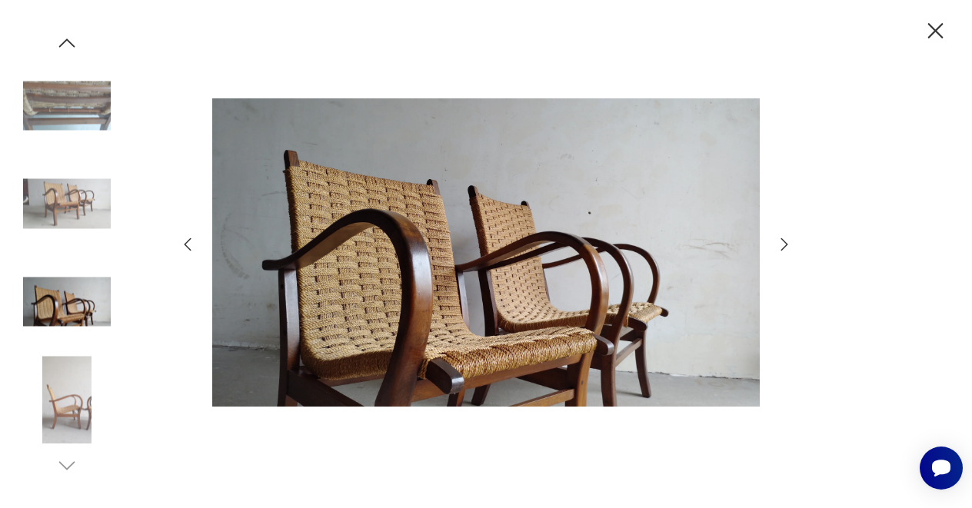
click at [784, 244] on icon "button" at bounding box center [784, 244] width 18 height 18
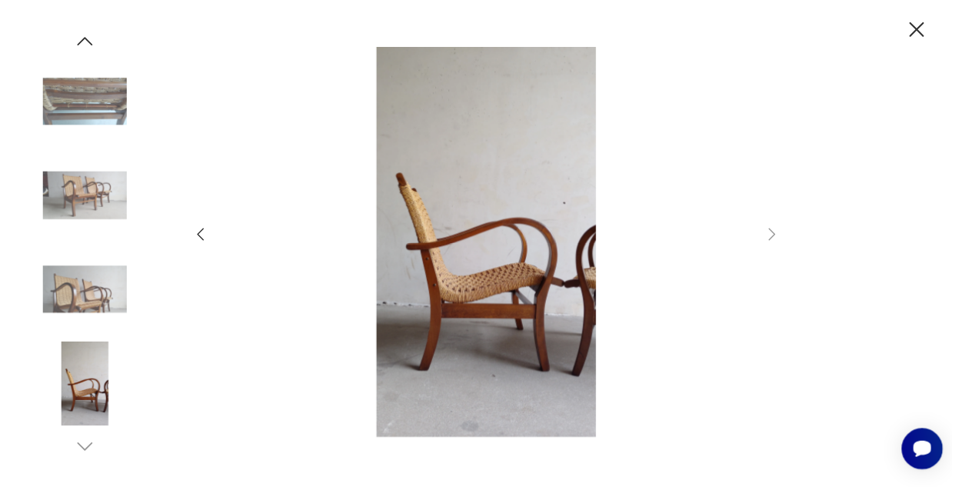
scroll to position [478, 0]
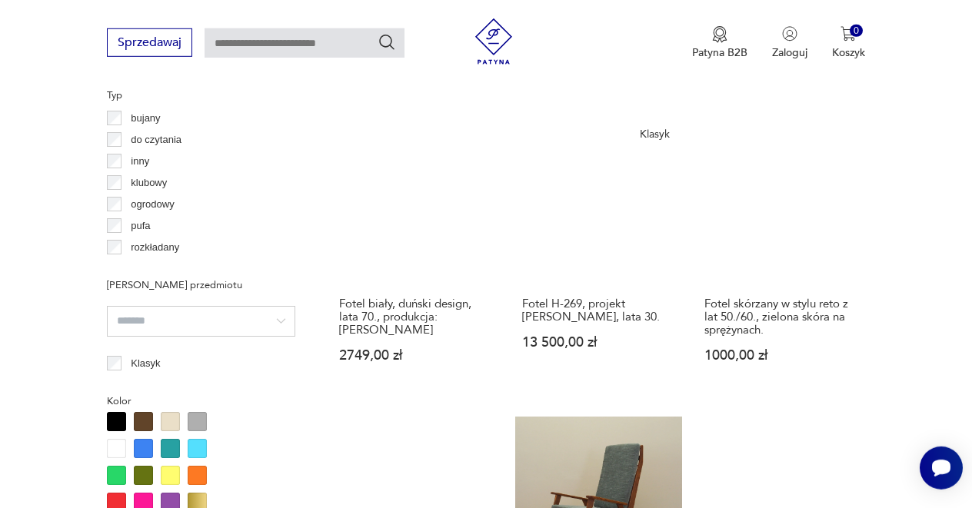
scroll to position [1186, 0]
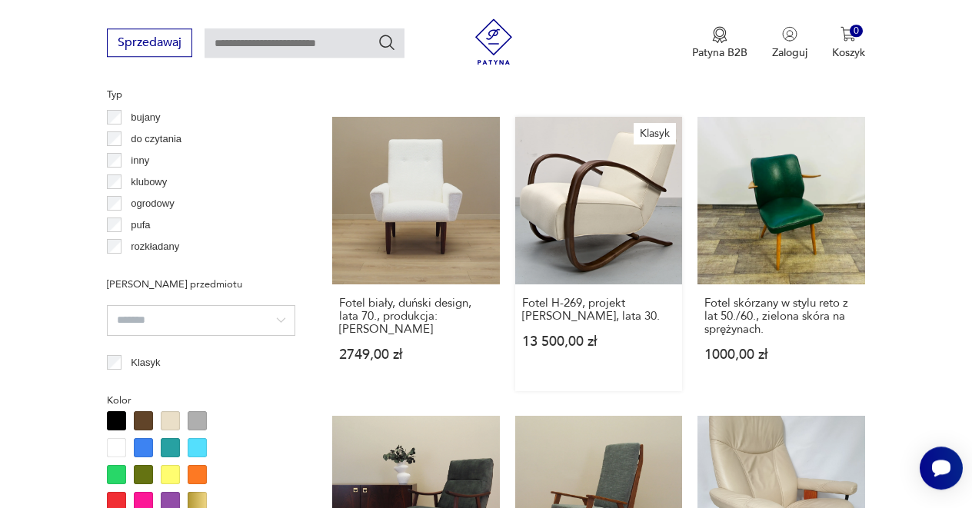
click at [629, 241] on link "Klasyk Fotel H-269, projekt [PERSON_NAME], lata 30. 13 500,00 zł" at bounding box center [599, 254] width 168 height 275
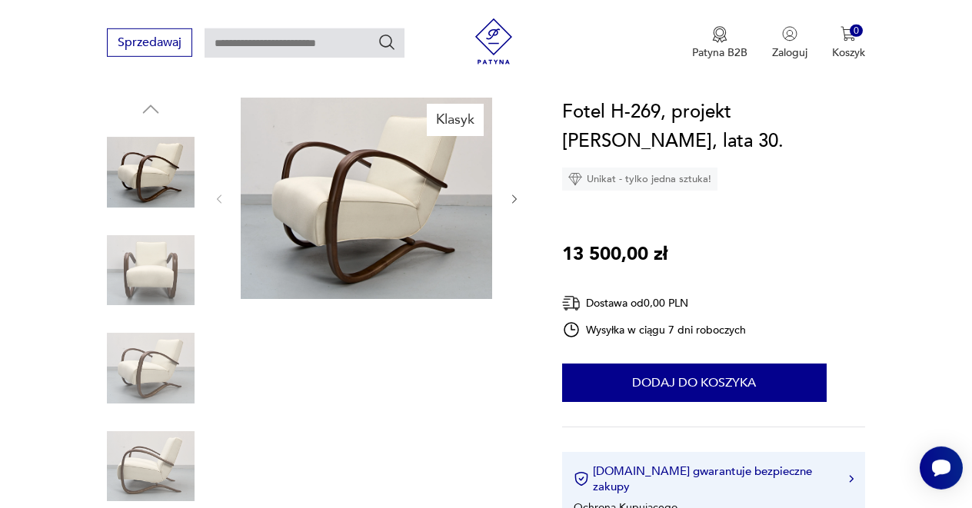
scroll to position [166, 0]
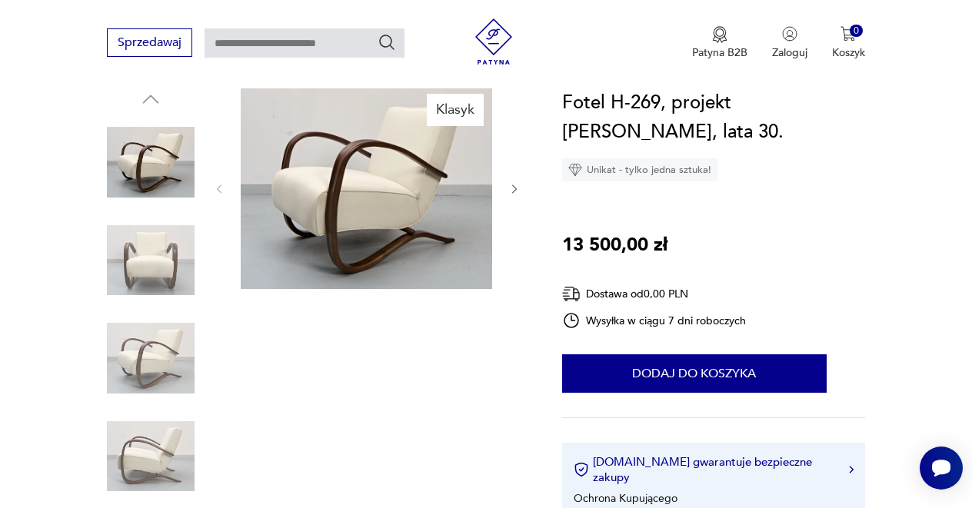
click at [155, 449] on img at bounding box center [151, 457] width 88 height 88
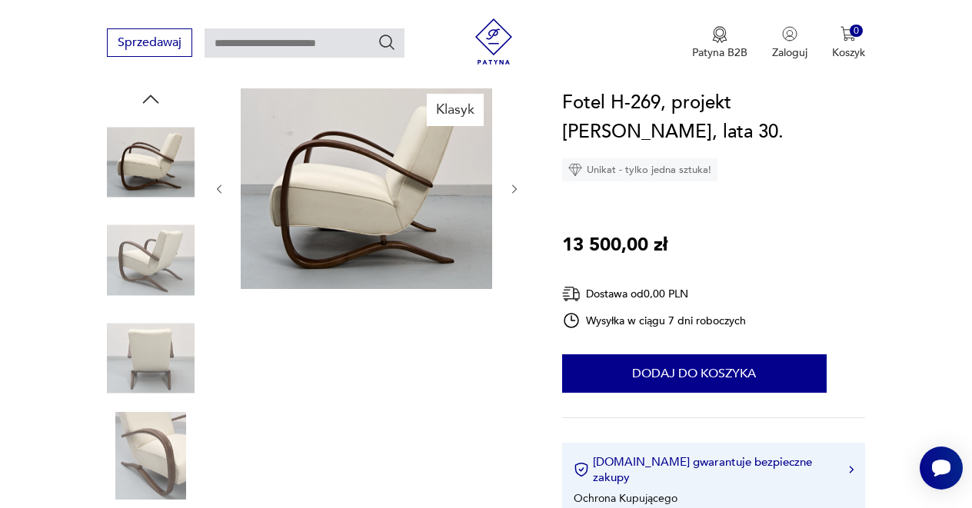
click at [144, 174] on img at bounding box center [151, 162] width 88 height 88
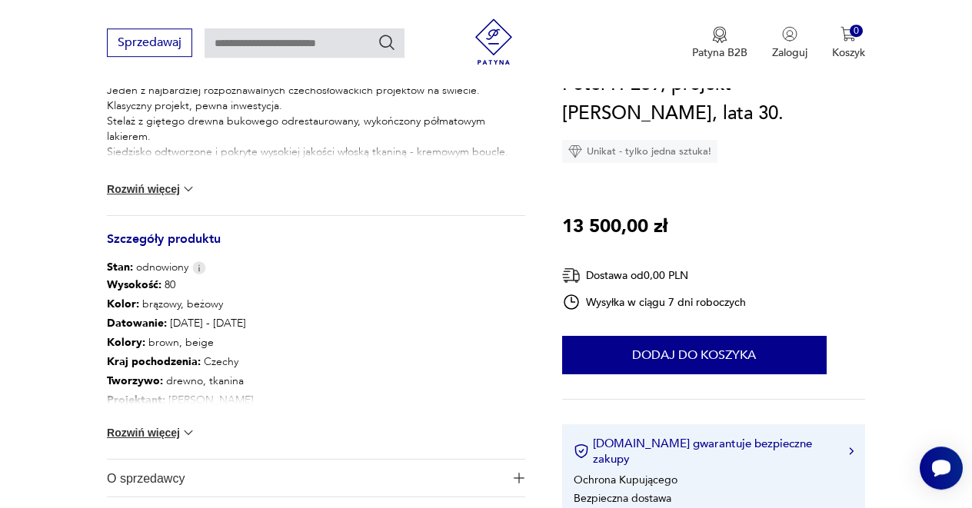
scroll to position [748, 0]
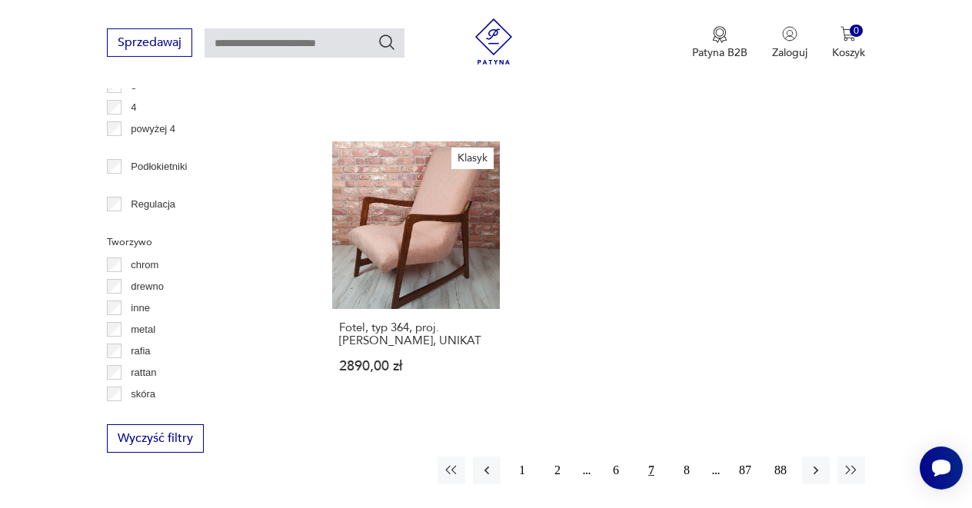
scroll to position [2059, 0]
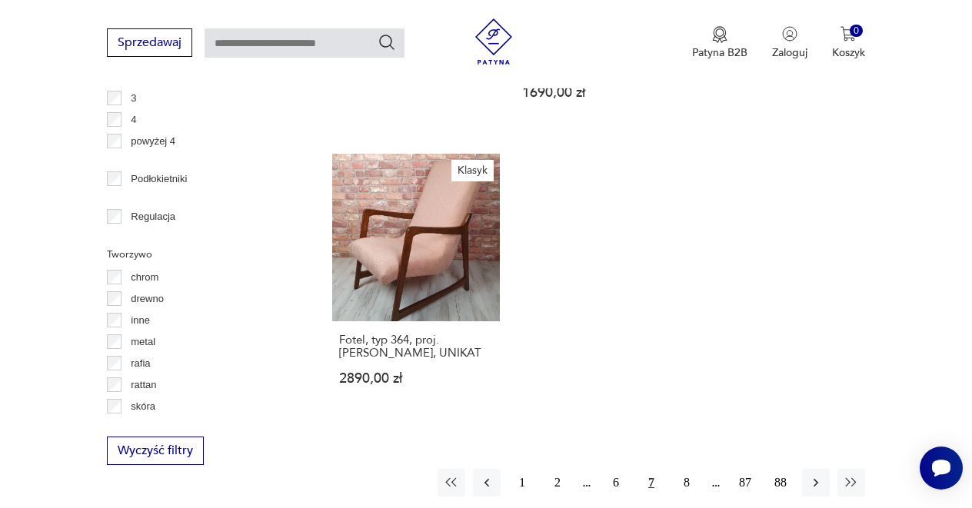
click at [685, 469] on button "8" at bounding box center [687, 483] width 28 height 28
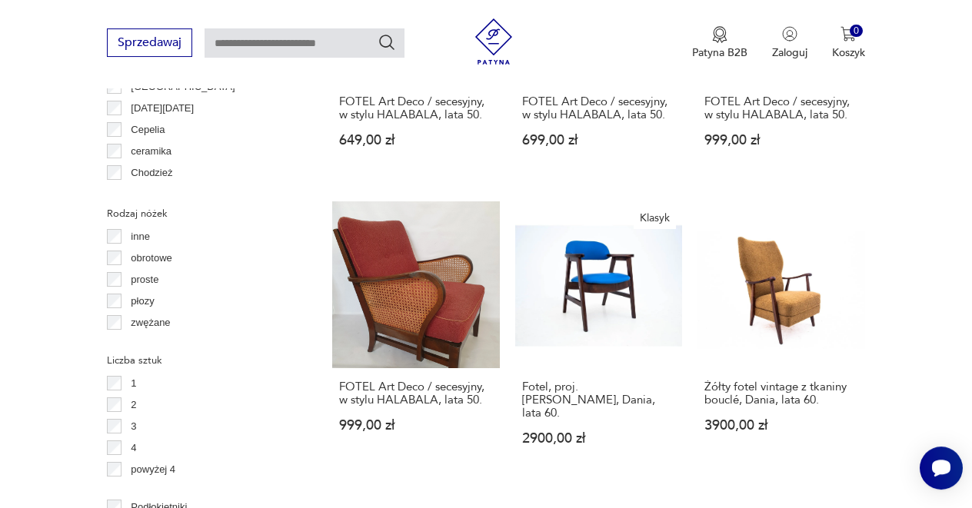
scroll to position [1738, 0]
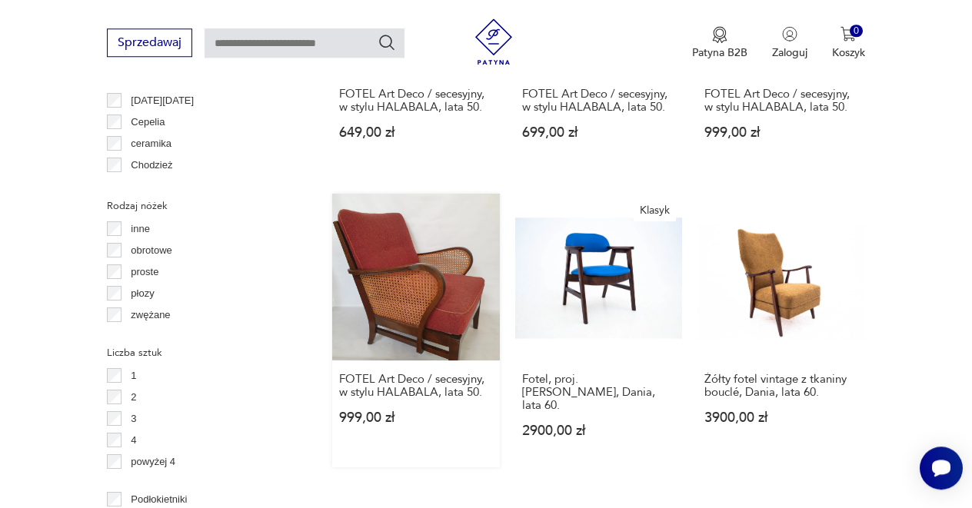
click at [407, 230] on link "FOTEL Art Deco / secesyjny, w stylu HALABALA, lata 50. 999,00 zł" at bounding box center [416, 331] width 168 height 275
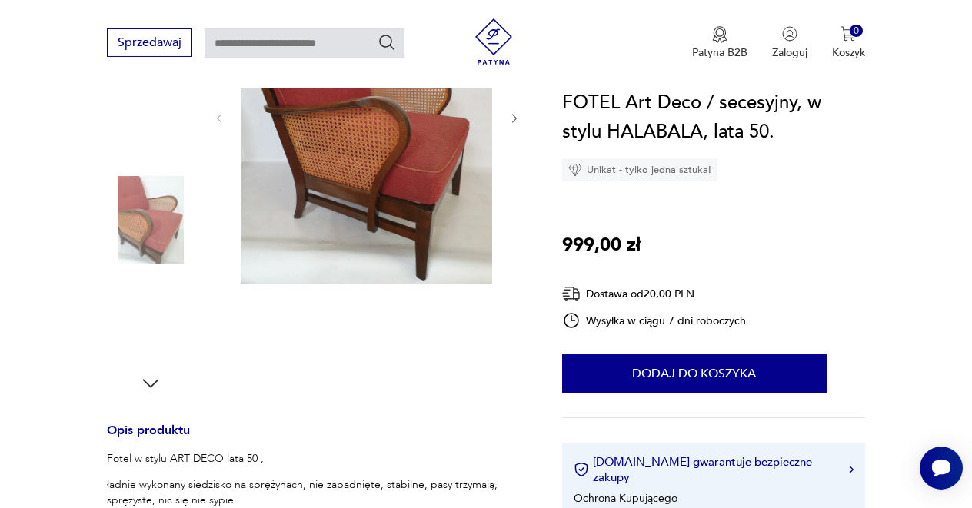
scroll to position [249, 0]
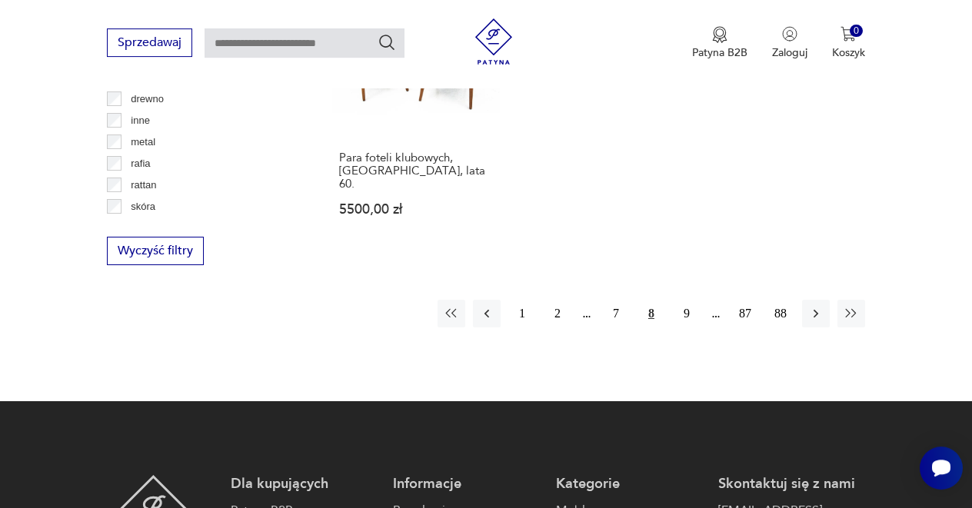
scroll to position [2326, 0]
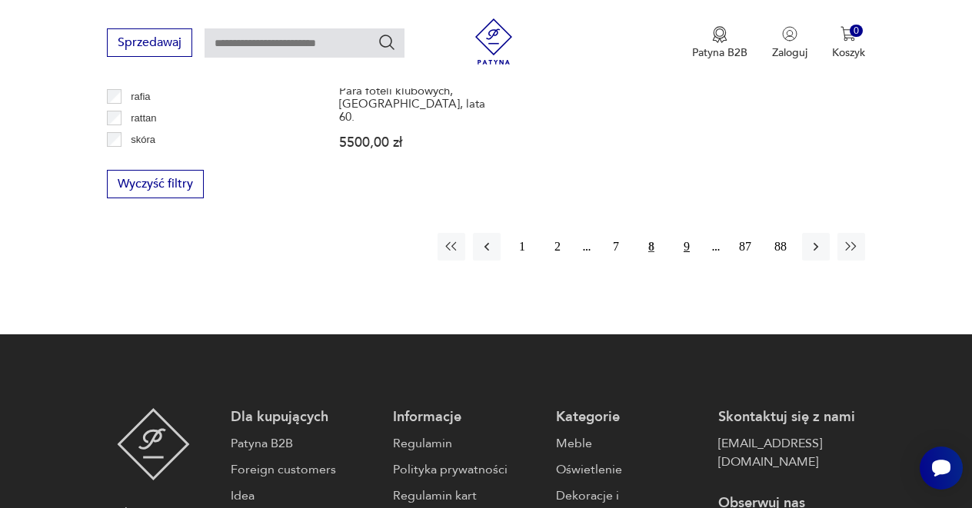
click at [687, 233] on button "9" at bounding box center [687, 247] width 28 height 28
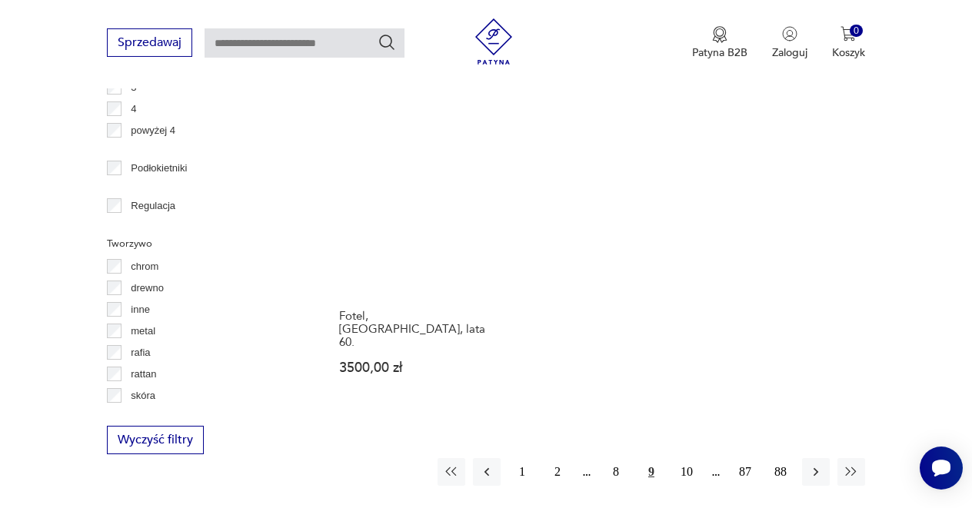
scroll to position [2070, 0]
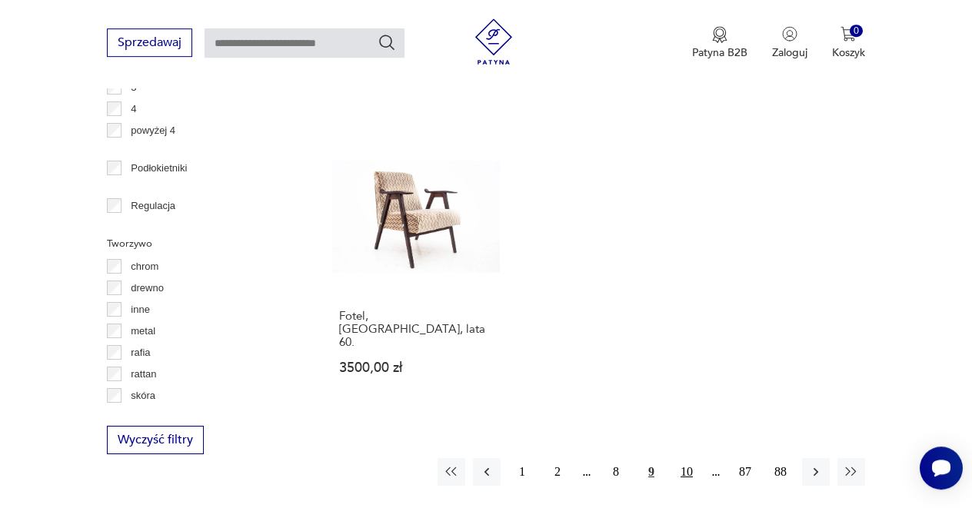
click at [688, 458] on button "10" at bounding box center [687, 472] width 28 height 28
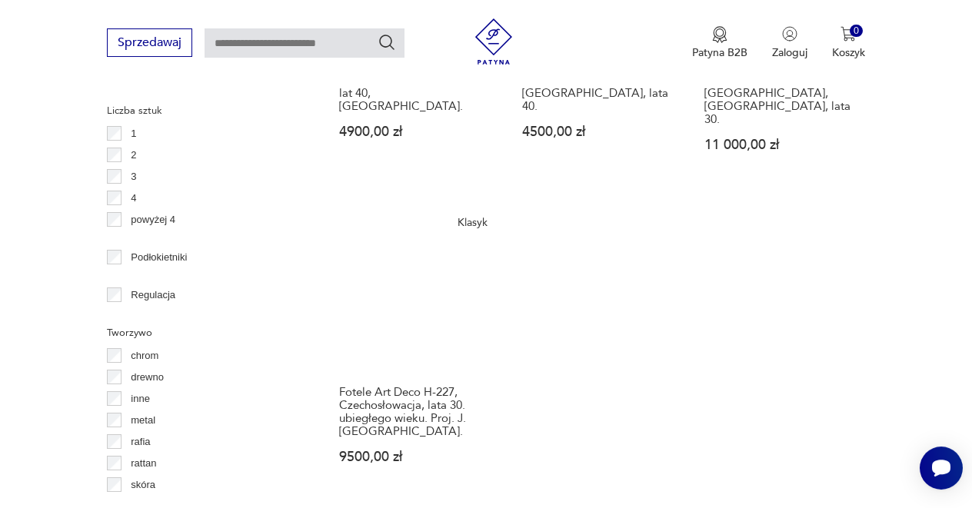
scroll to position [1987, 0]
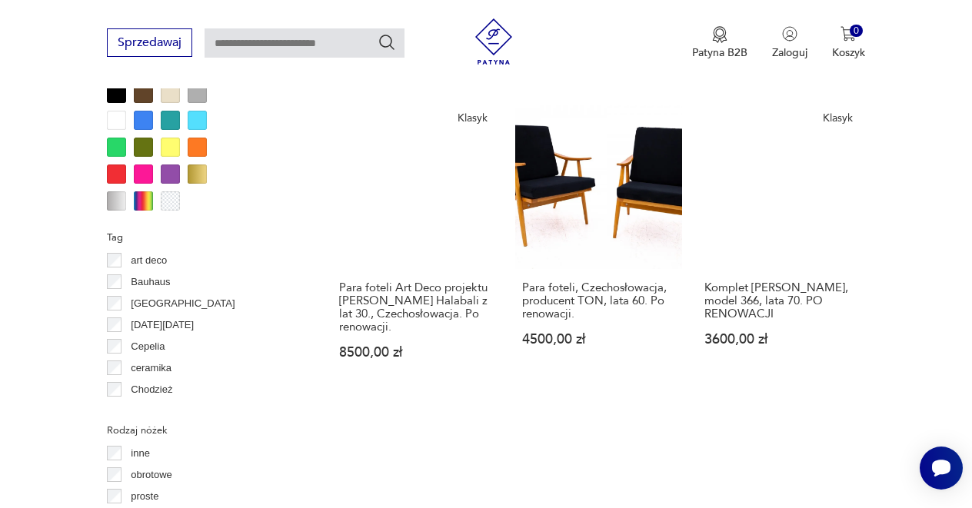
scroll to position [1525, 0]
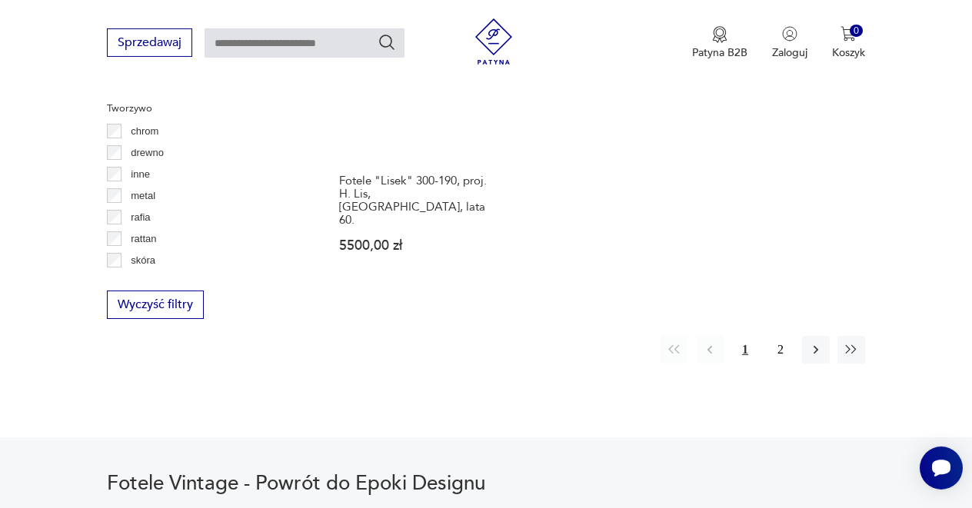
scroll to position [2236, 0]
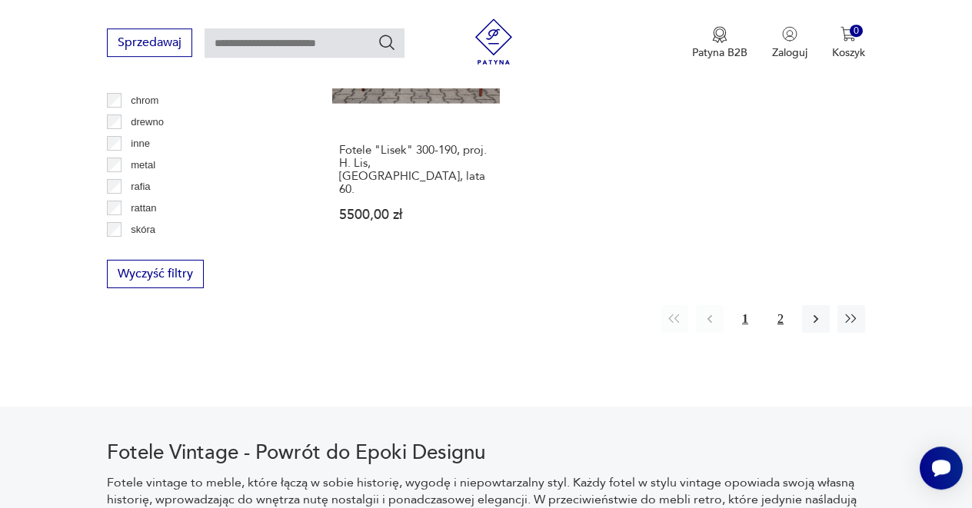
click at [781, 305] on button "2" at bounding box center [781, 319] width 28 height 28
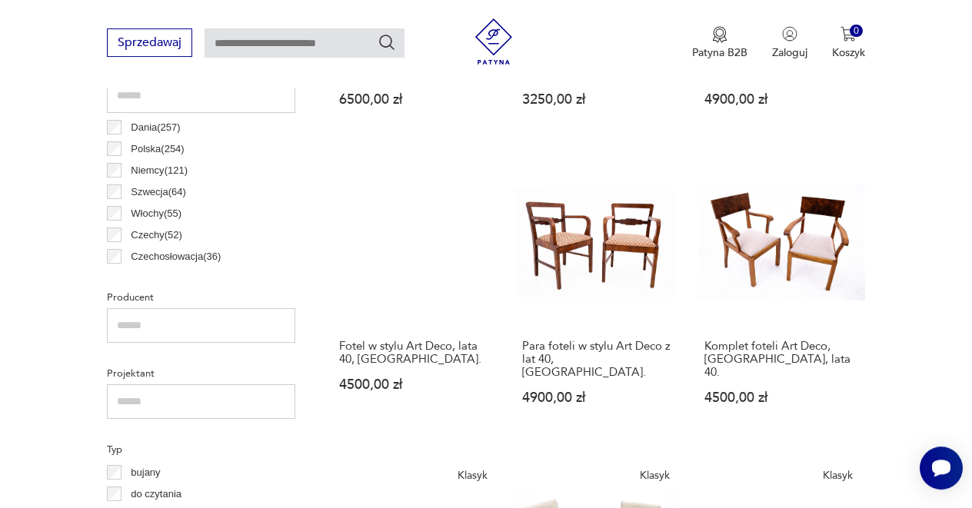
scroll to position [824, 0]
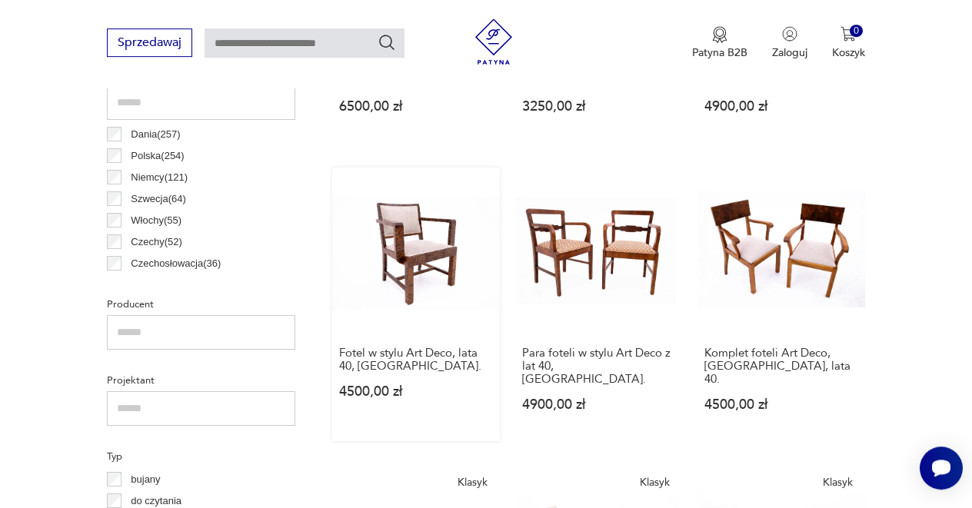
click at [408, 265] on link "Fotel w stylu Art Deco, lata 40, [GEOGRAPHIC_DATA] 4500,00 zł" at bounding box center [416, 305] width 168 height 275
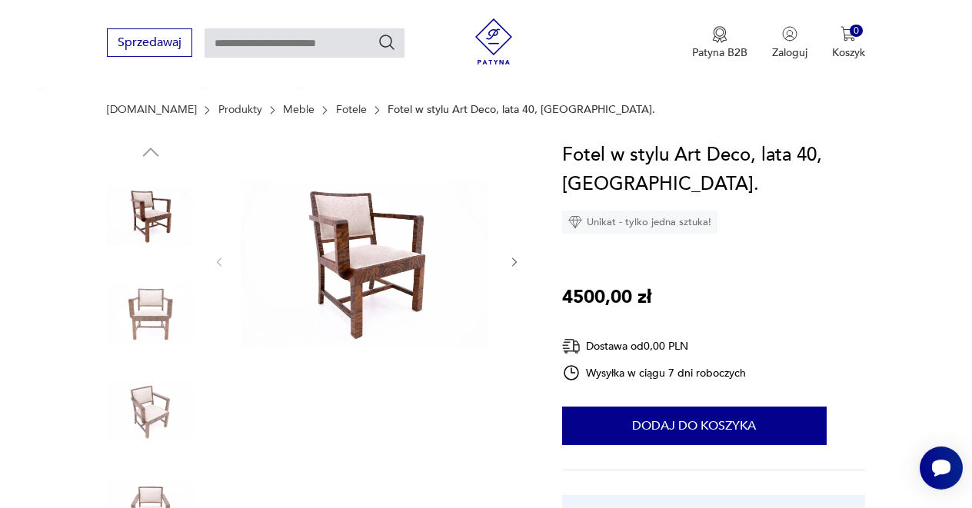
scroll to position [166, 0]
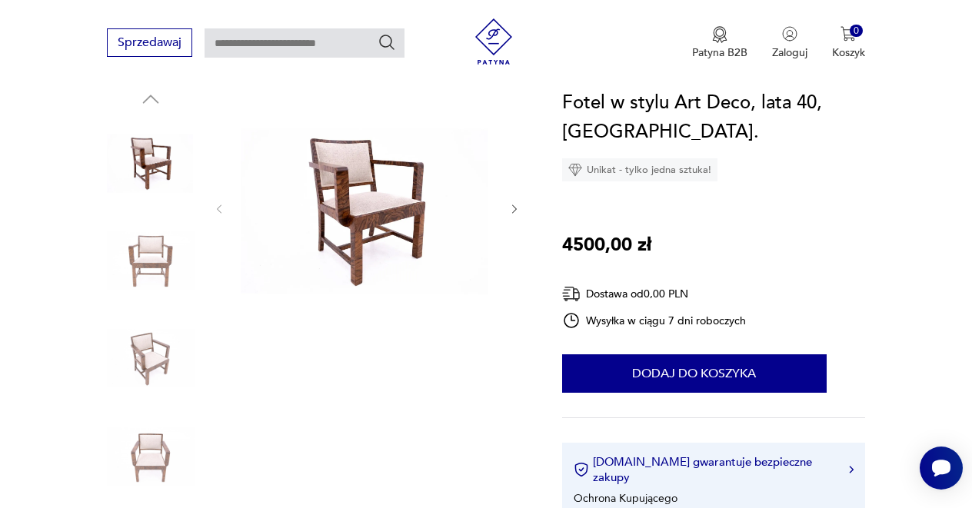
click at [506, 211] on div at bounding box center [367, 210] width 308 height 244
click at [515, 209] on icon "button" at bounding box center [514, 209] width 12 height 12
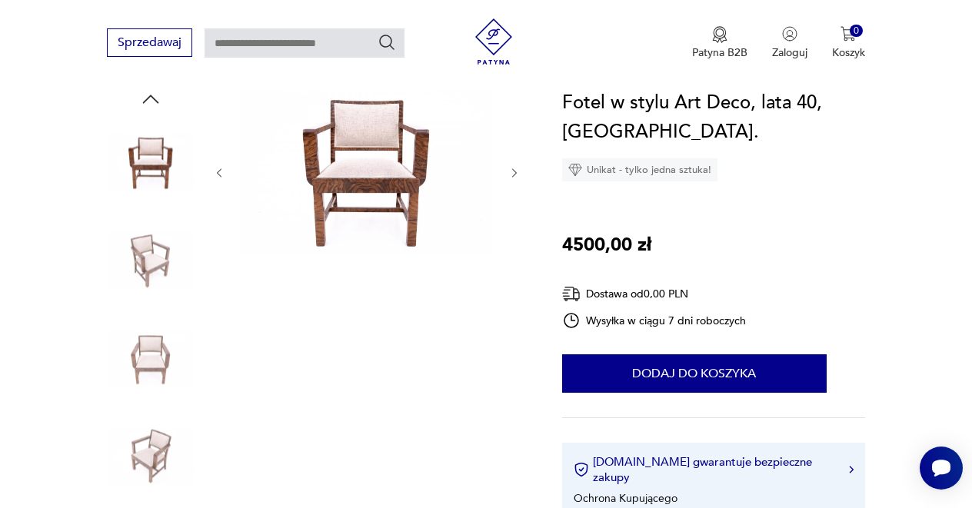
click at [515, 209] on div at bounding box center [367, 173] width 308 height 171
click at [512, 174] on icon "button" at bounding box center [514, 173] width 12 height 12
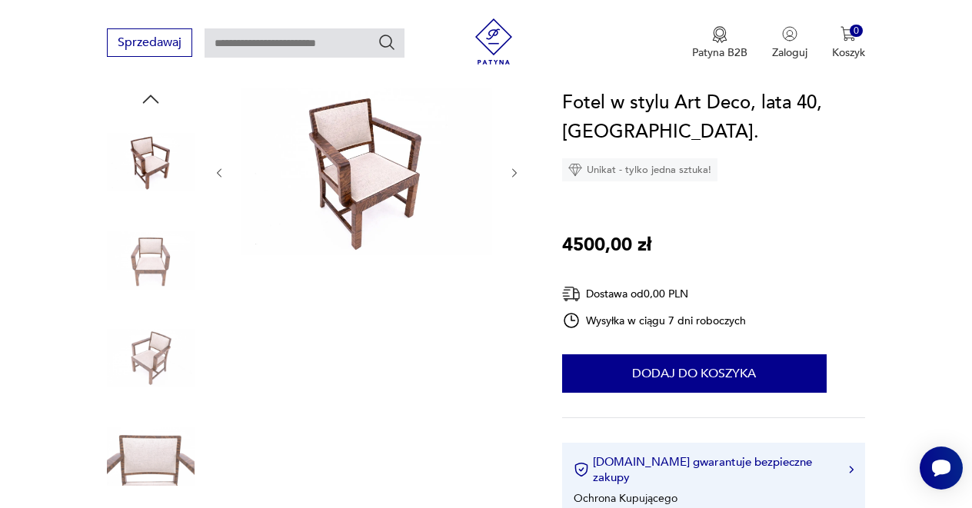
click at [512, 174] on icon "button" at bounding box center [514, 173] width 12 height 12
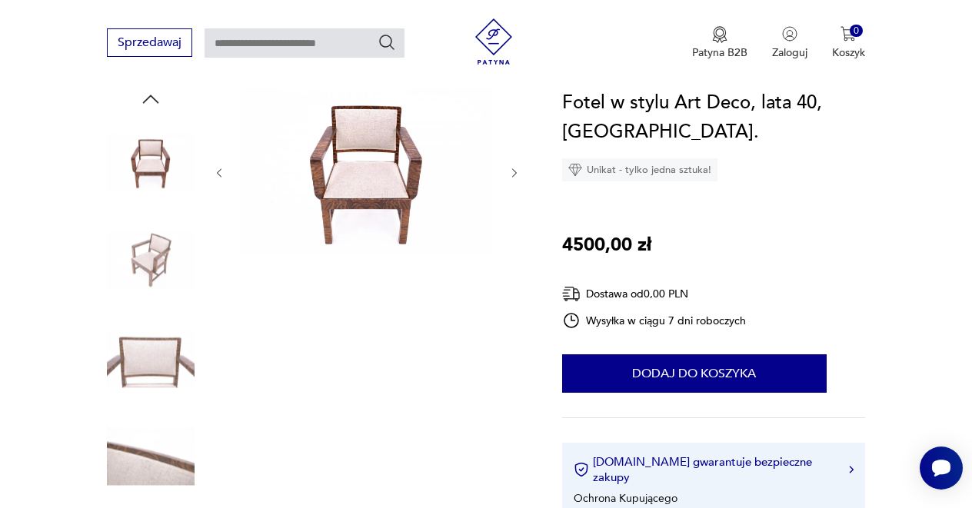
click at [512, 174] on icon "button" at bounding box center [514, 173] width 12 height 12
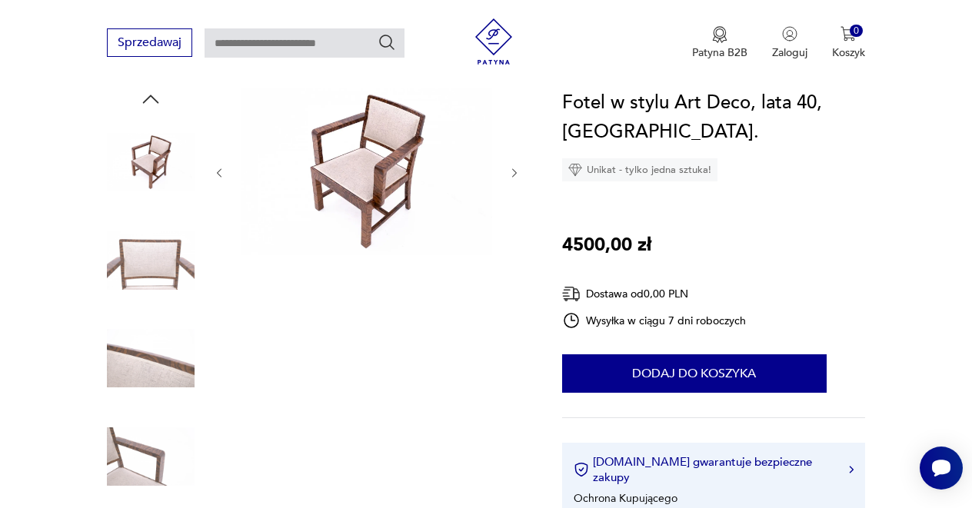
click at [512, 174] on icon "button" at bounding box center [514, 173] width 12 height 12
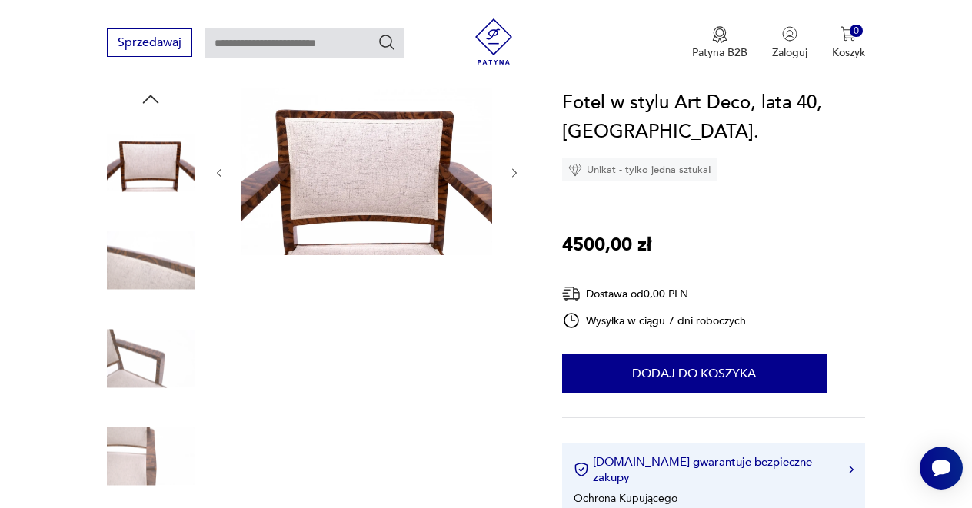
click at [512, 174] on icon "button" at bounding box center [514, 173] width 12 height 12
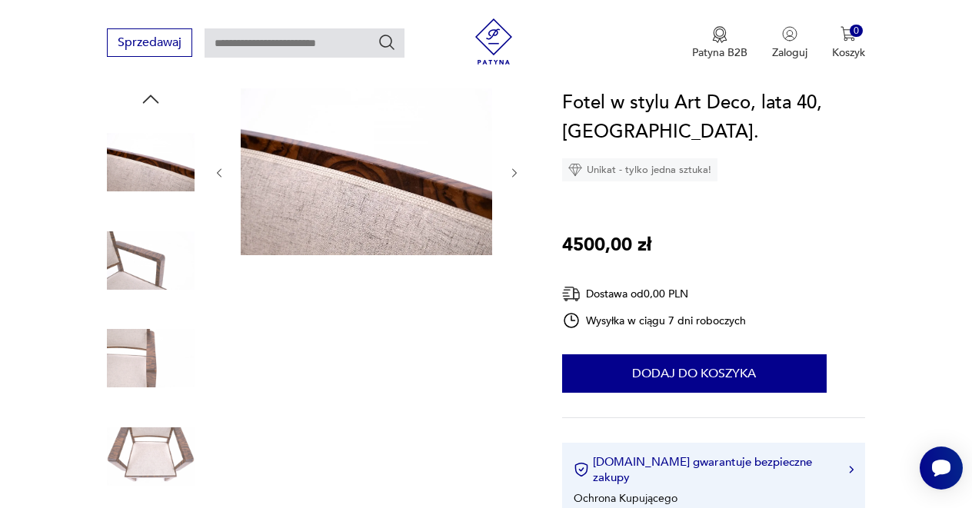
click at [512, 174] on icon "button" at bounding box center [514, 173] width 12 height 12
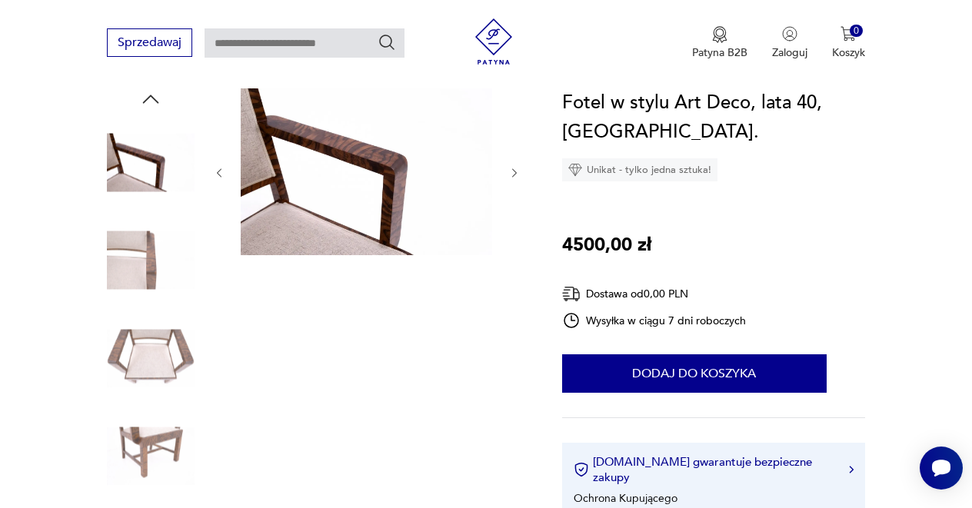
click at [512, 174] on icon "button" at bounding box center [514, 173] width 12 height 12
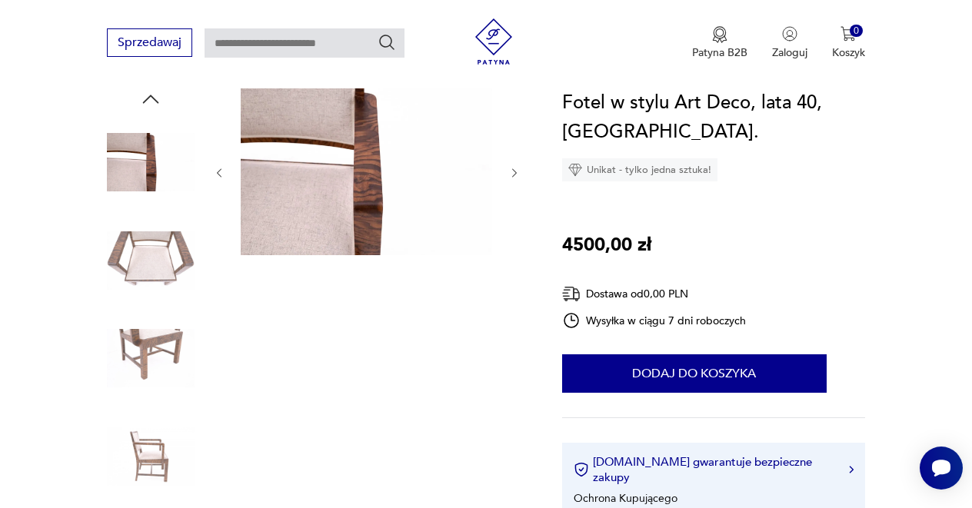
click at [512, 174] on icon "button" at bounding box center [514, 173] width 12 height 12
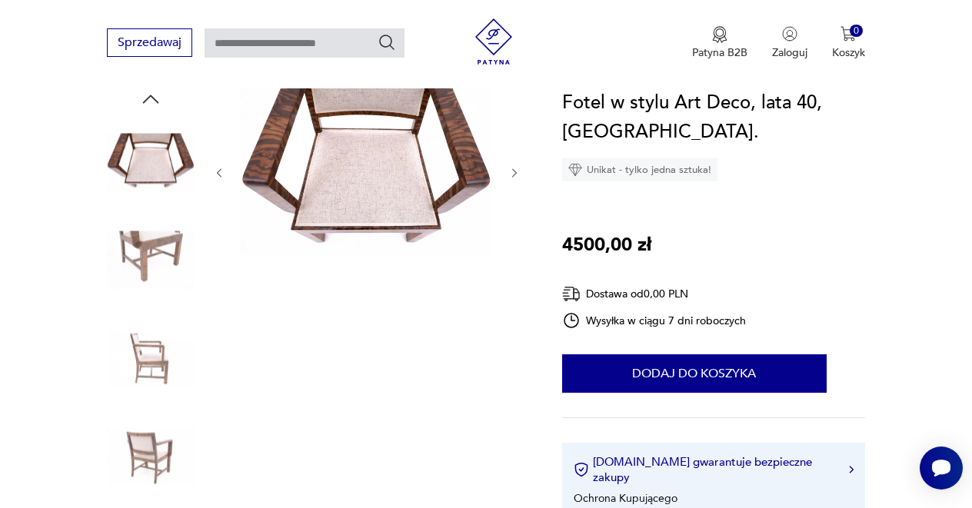
click at [512, 174] on icon "button" at bounding box center [514, 173] width 12 height 12
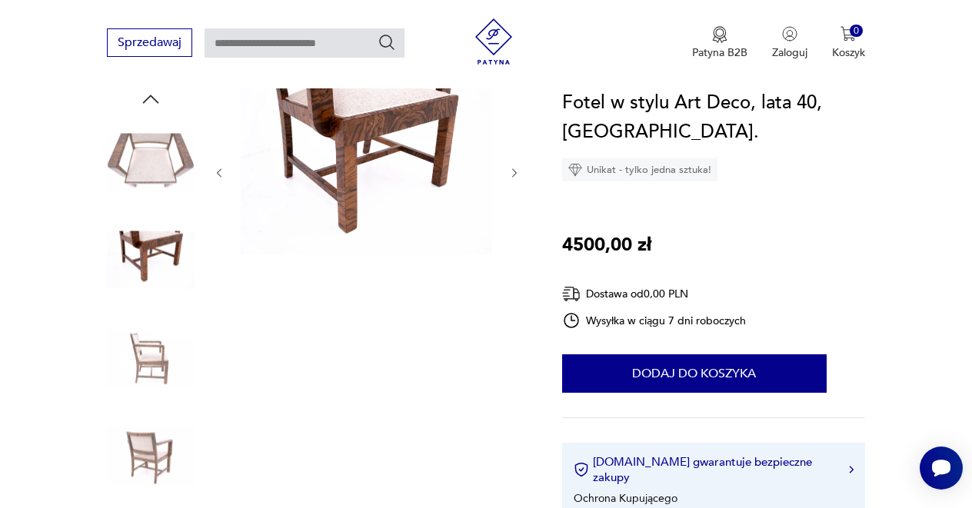
click at [512, 174] on icon "button" at bounding box center [514, 173] width 12 height 12
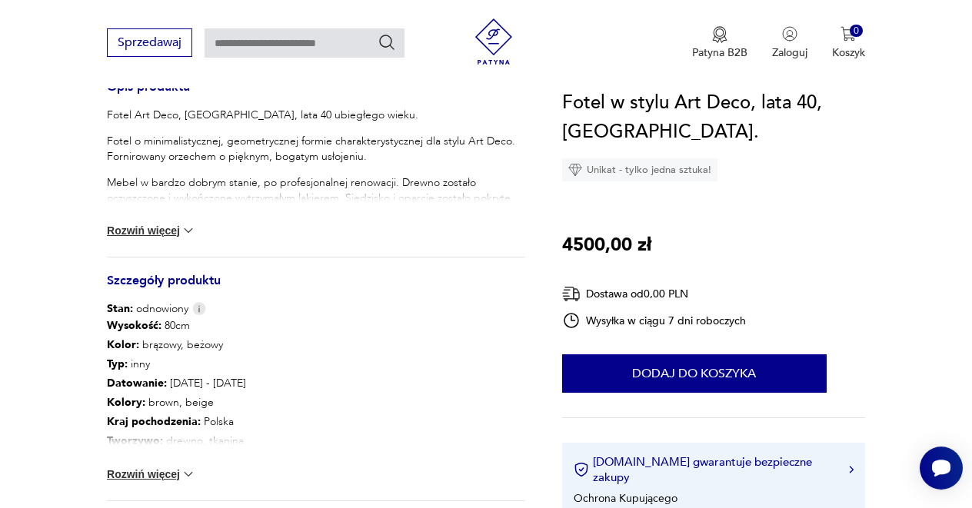
scroll to position [553, 0]
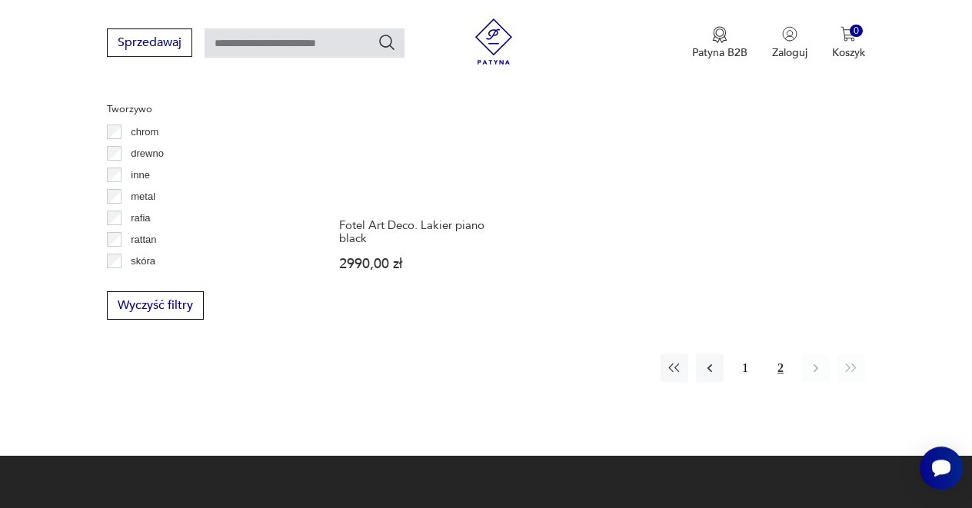
scroll to position [2236, 0]
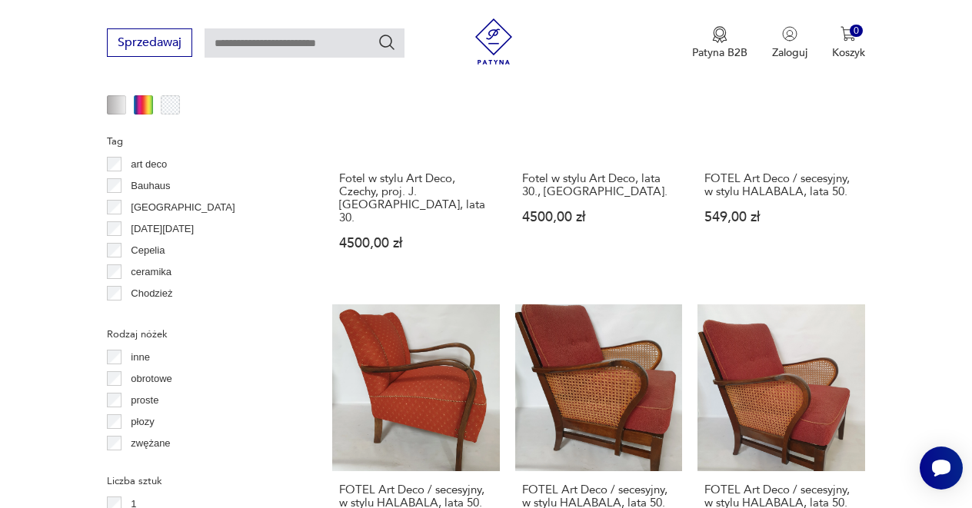
scroll to position [1591, 0]
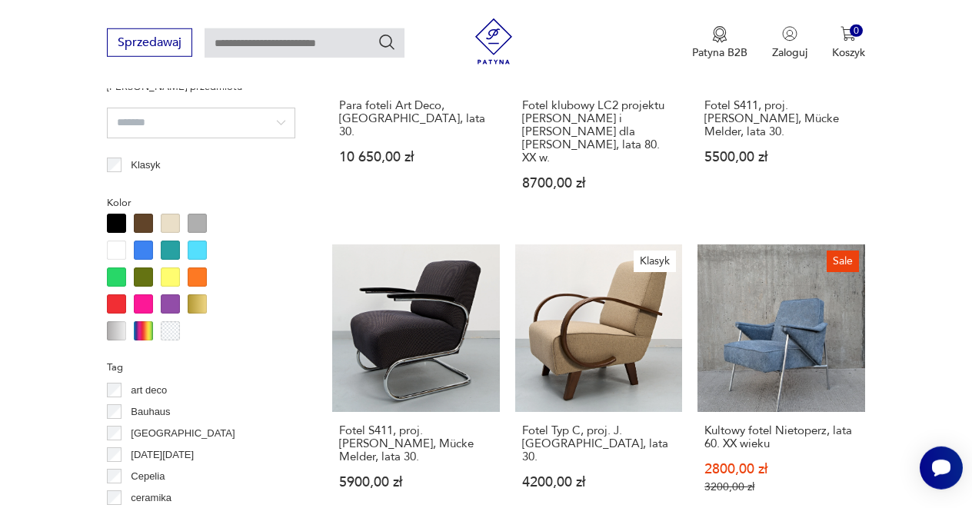
scroll to position [1322, 0]
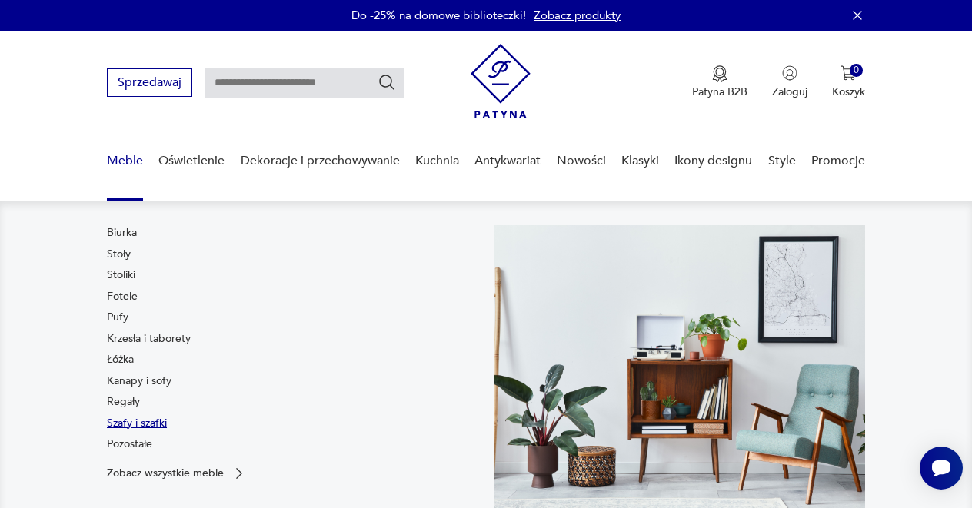
click at [117, 423] on link "Szafy i szafki" at bounding box center [137, 423] width 60 height 15
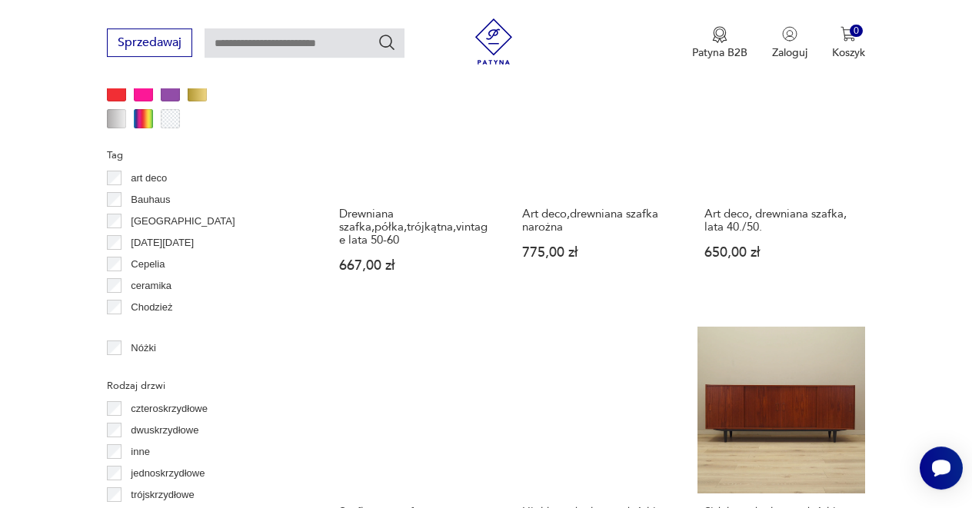
scroll to position [1571, 0]
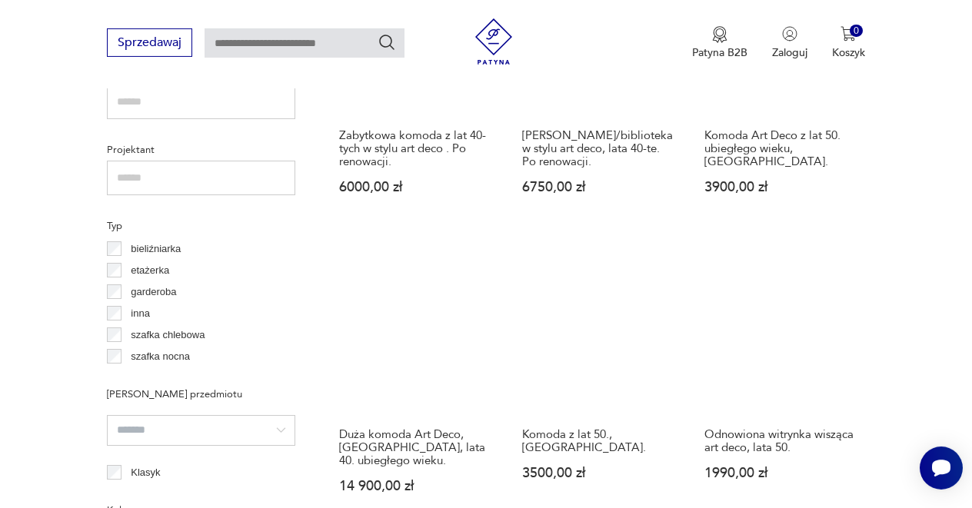
scroll to position [1074, 0]
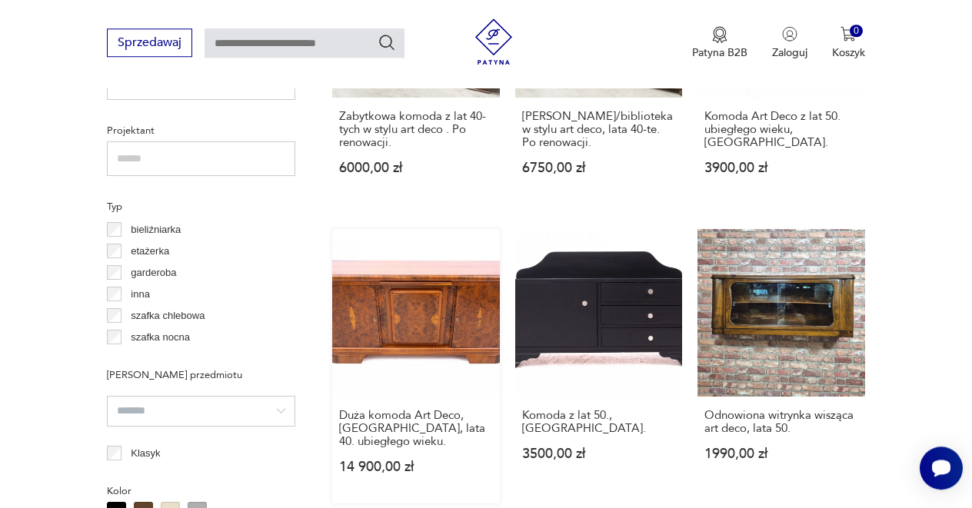
click at [435, 305] on link "Duża komoda Art Deco, [GEOGRAPHIC_DATA], lata 40. ubiegłego wieku. 14 900,00 zł" at bounding box center [416, 366] width 168 height 275
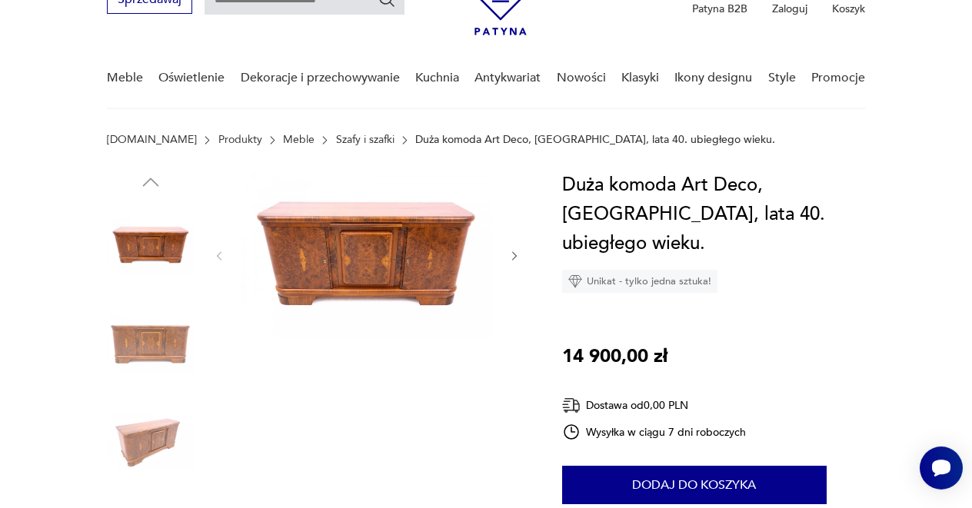
scroll to position [83, 0]
click at [512, 256] on icon "button" at bounding box center [514, 256] width 12 height 12
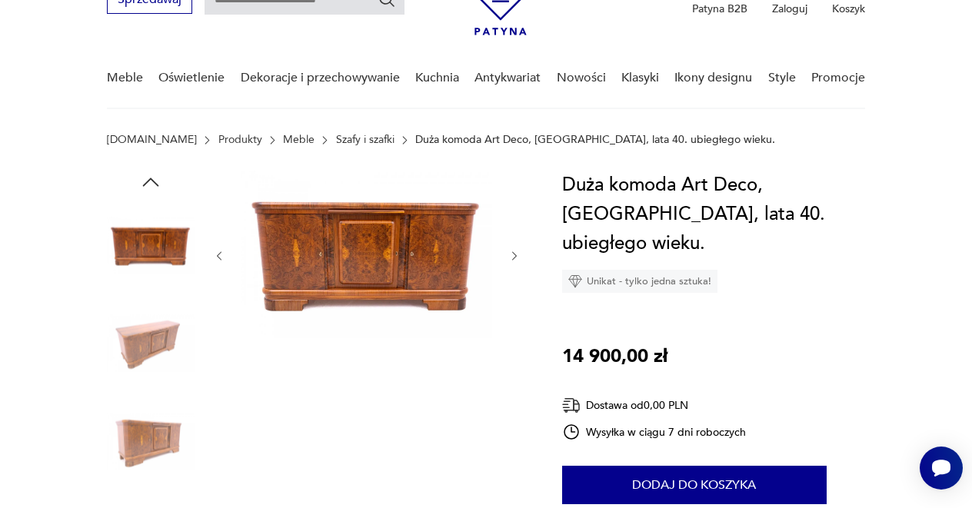
click at [512, 256] on icon "button" at bounding box center [514, 256] width 12 height 12
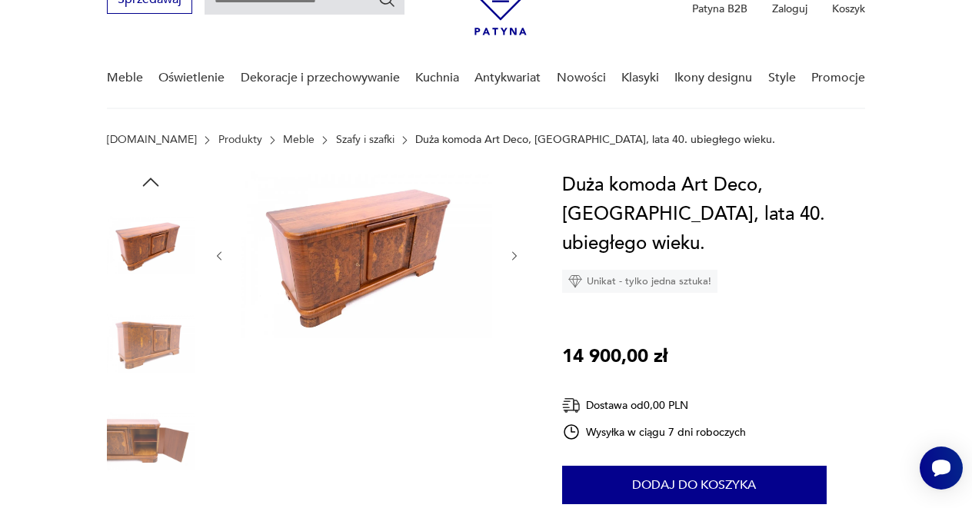
click at [512, 256] on icon "button" at bounding box center [514, 256] width 12 height 12
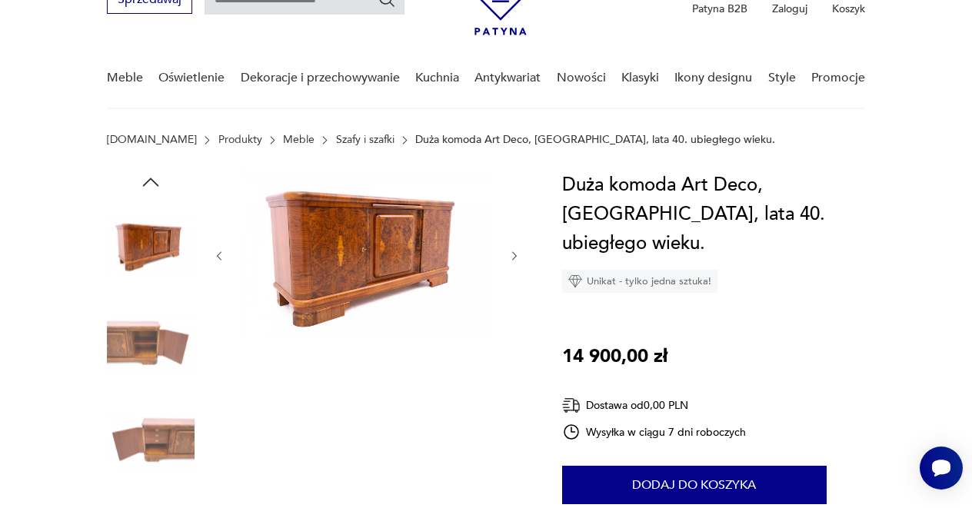
click at [512, 256] on icon "button" at bounding box center [514, 256] width 12 height 12
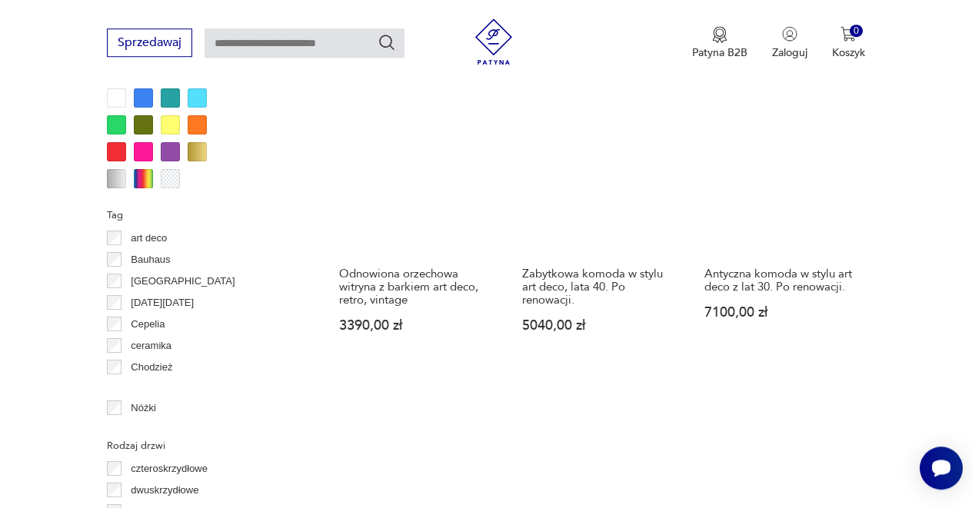
scroll to position [1517, 0]
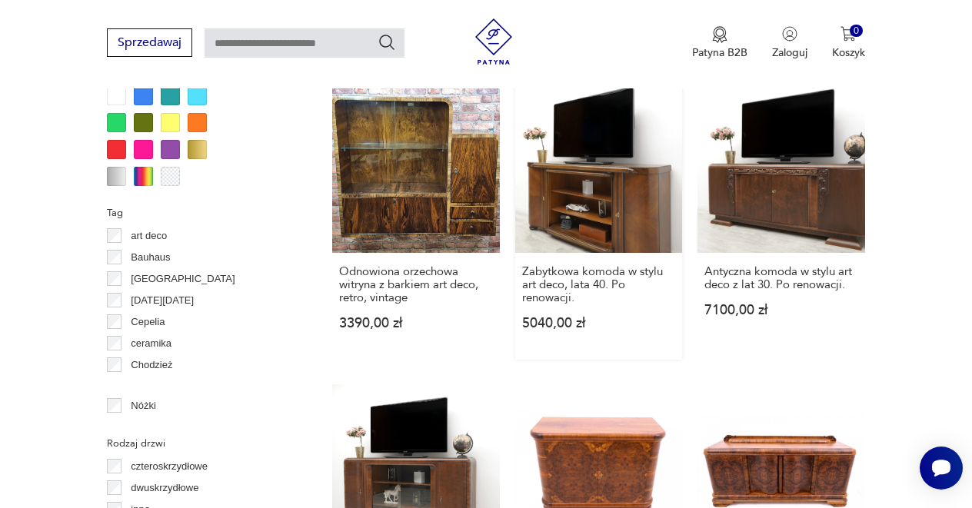
click at [618, 186] on link "Zabytkowa komoda w stylu art deco, lata 40. Po renowacji. 5040,00 zł" at bounding box center [599, 222] width 168 height 275
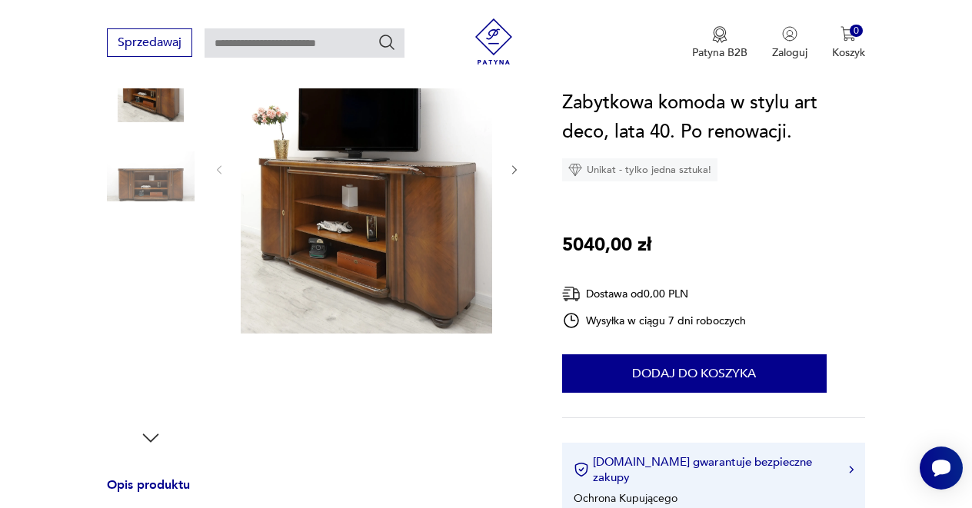
scroll to position [249, 0]
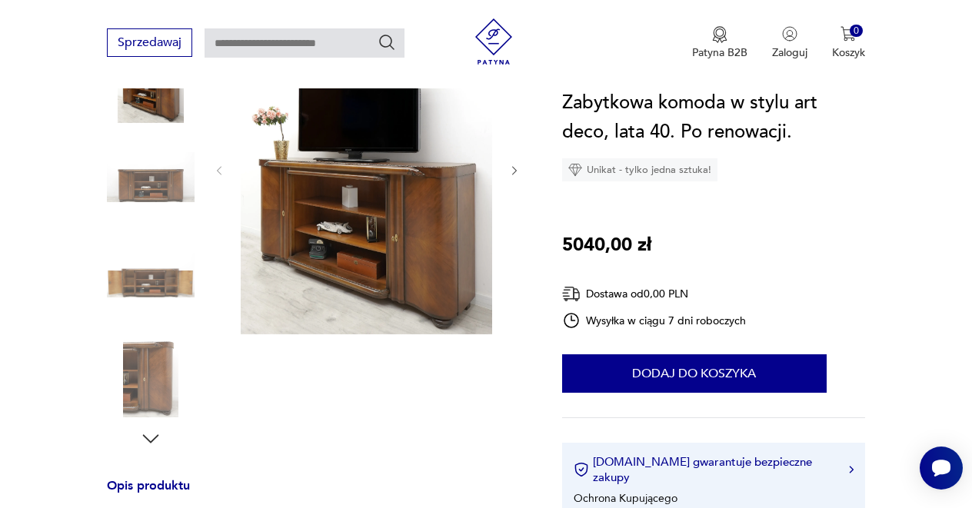
click at [512, 172] on icon "button" at bounding box center [514, 171] width 12 height 12
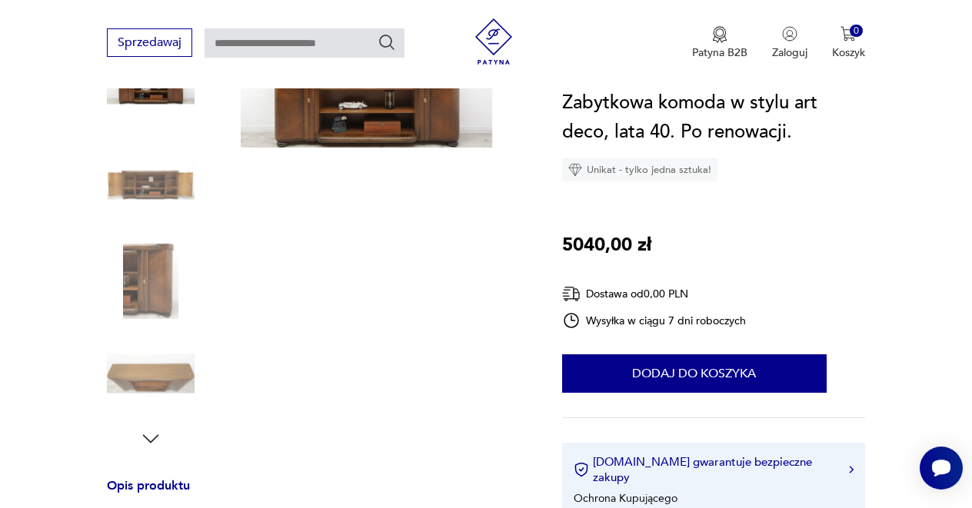
click at [512, 172] on div at bounding box center [367, 228] width 308 height 446
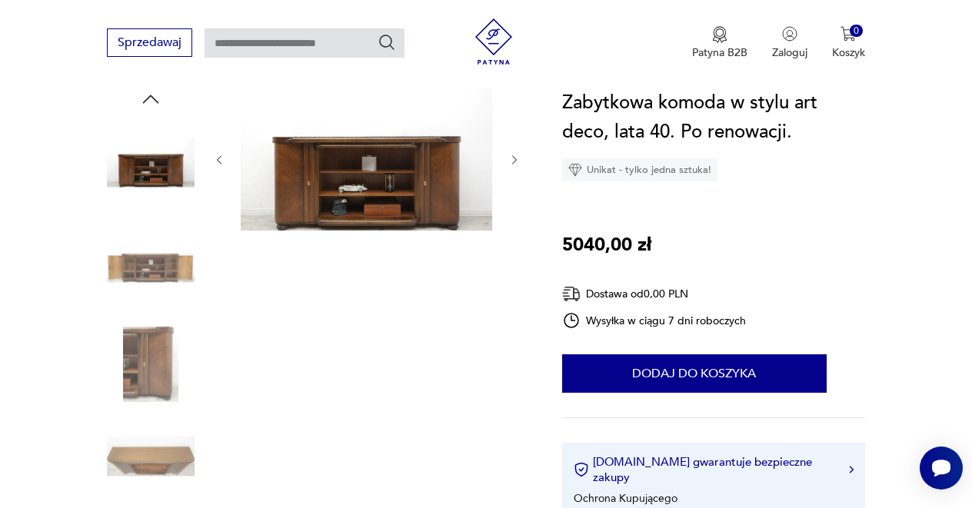
scroll to position [83, 0]
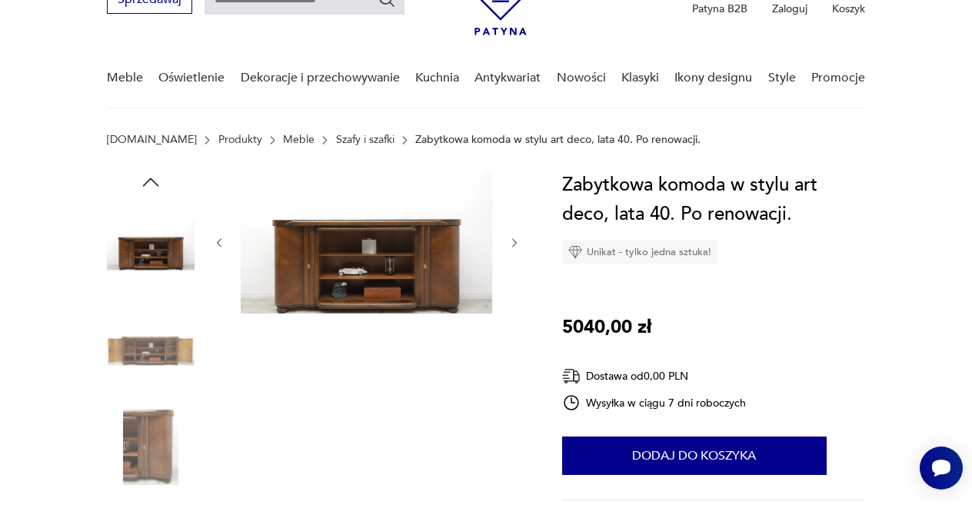
click at [515, 248] on icon "button" at bounding box center [514, 243] width 12 height 12
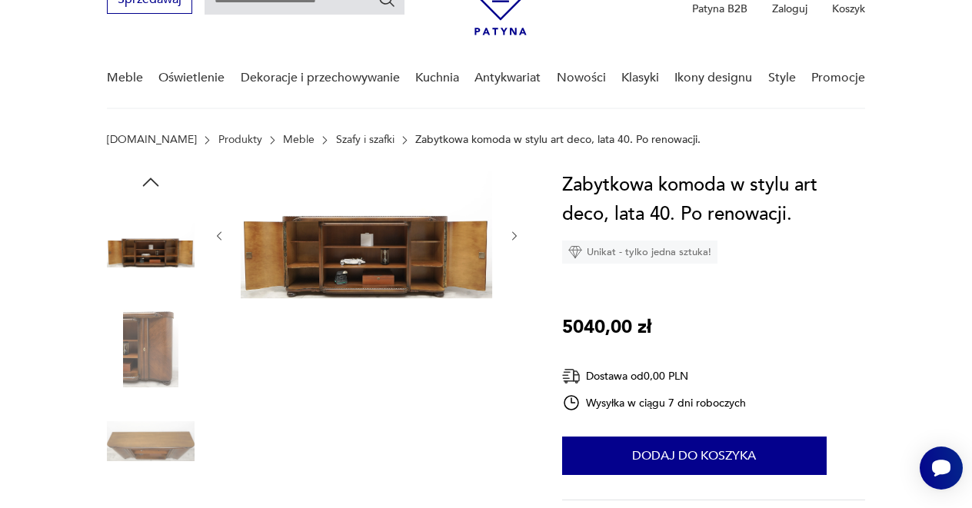
click at [514, 238] on icon "button" at bounding box center [514, 236] width 12 height 12
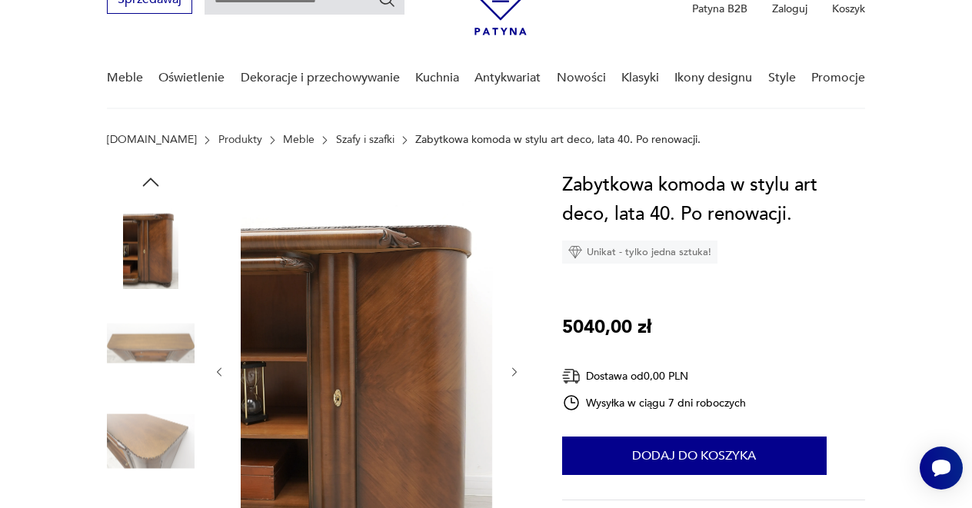
click at [513, 372] on icon "button" at bounding box center [514, 372] width 12 height 12
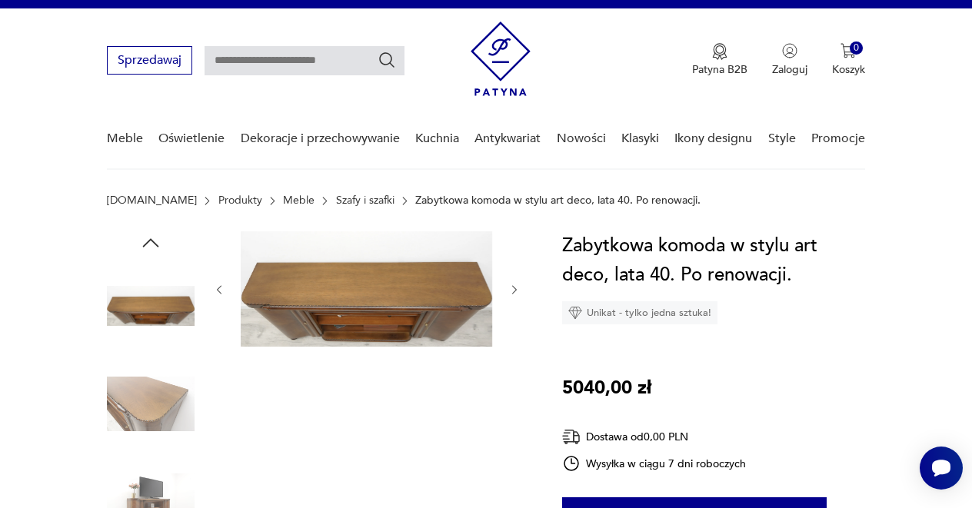
scroll to position [0, 0]
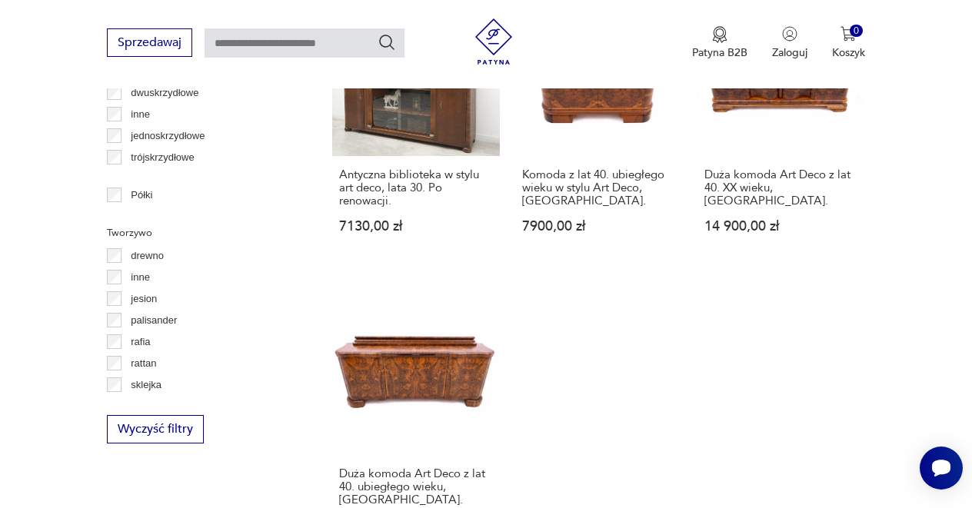
scroll to position [2161, 0]
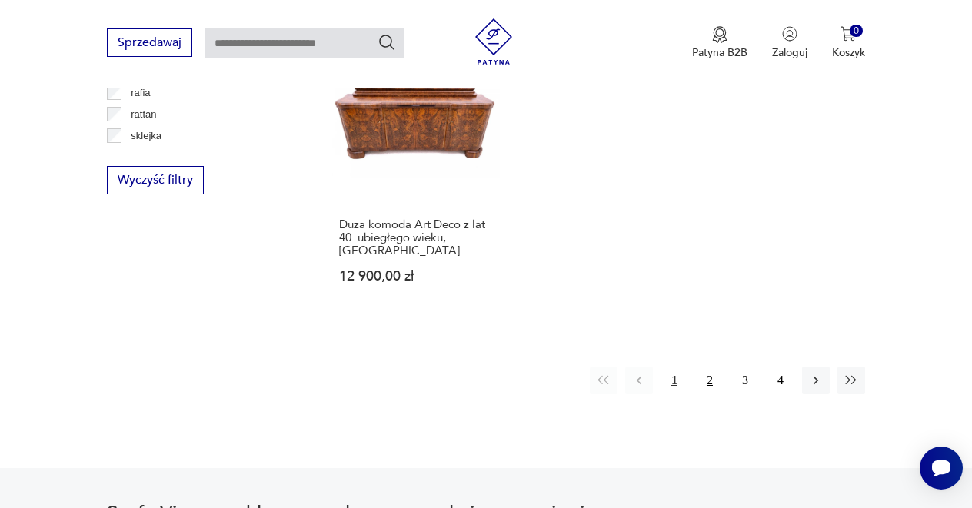
click at [708, 367] on button "2" at bounding box center [710, 381] width 28 height 28
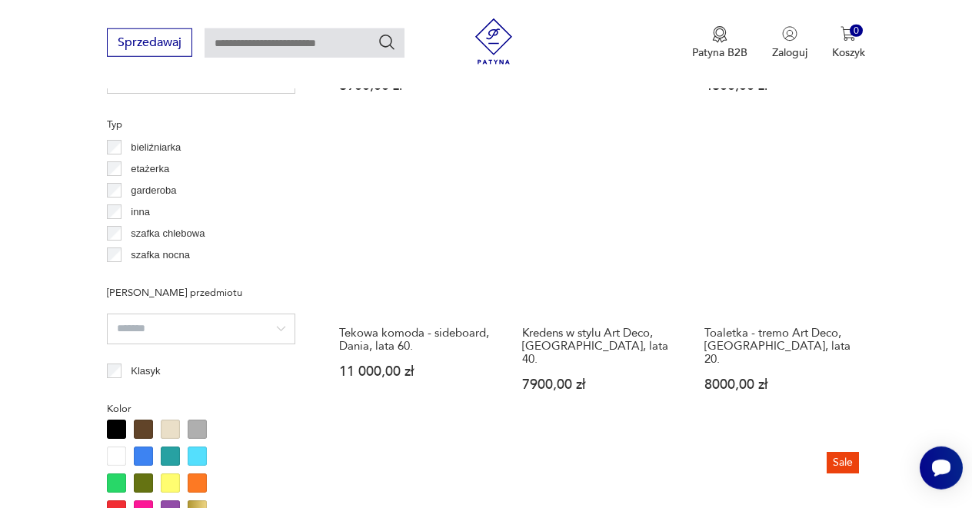
scroll to position [824, 0]
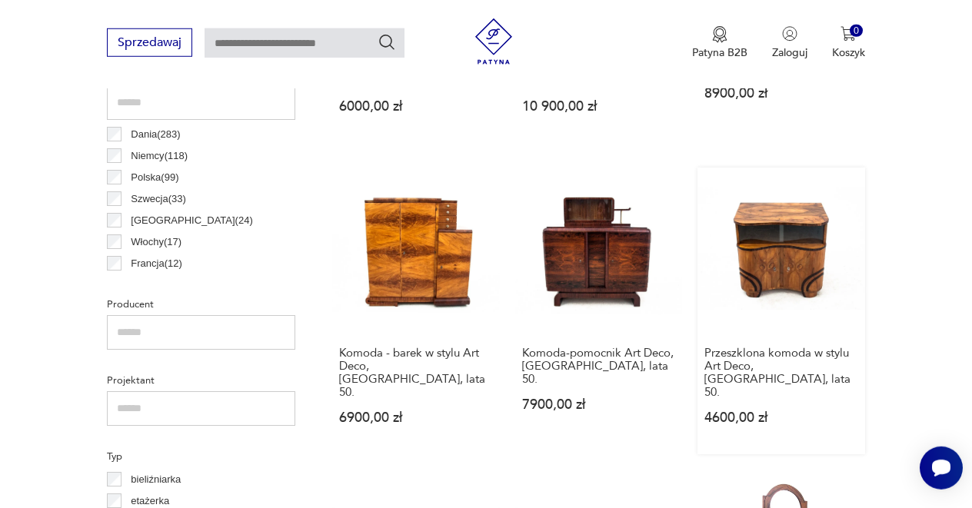
drag, startPoint x: 852, startPoint y: 261, endPoint x: 815, endPoint y: 302, distance: 55.5
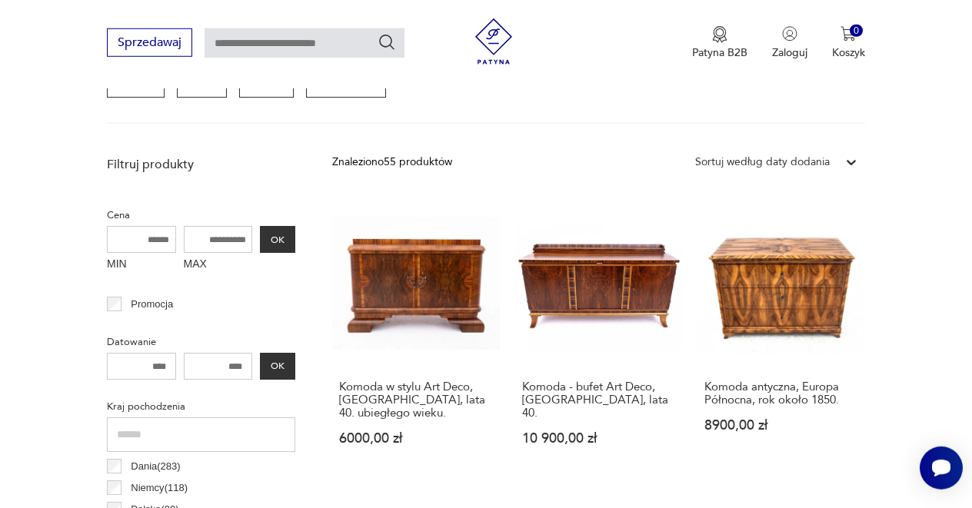
scroll to position [575, 0]
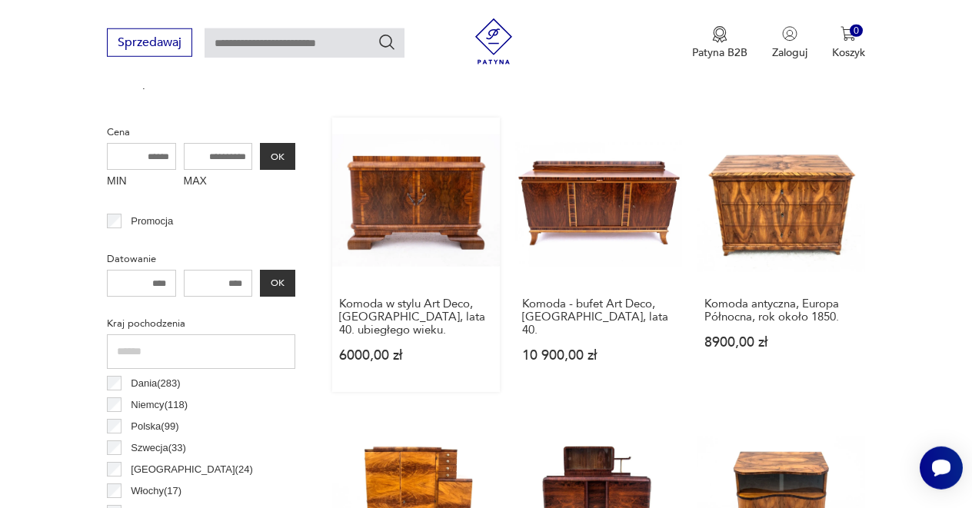
click at [434, 198] on link "Komoda w stylu Art Deco, [GEOGRAPHIC_DATA], lata 40. ubiegłego wieku. 6000,00 zł" at bounding box center [416, 255] width 168 height 275
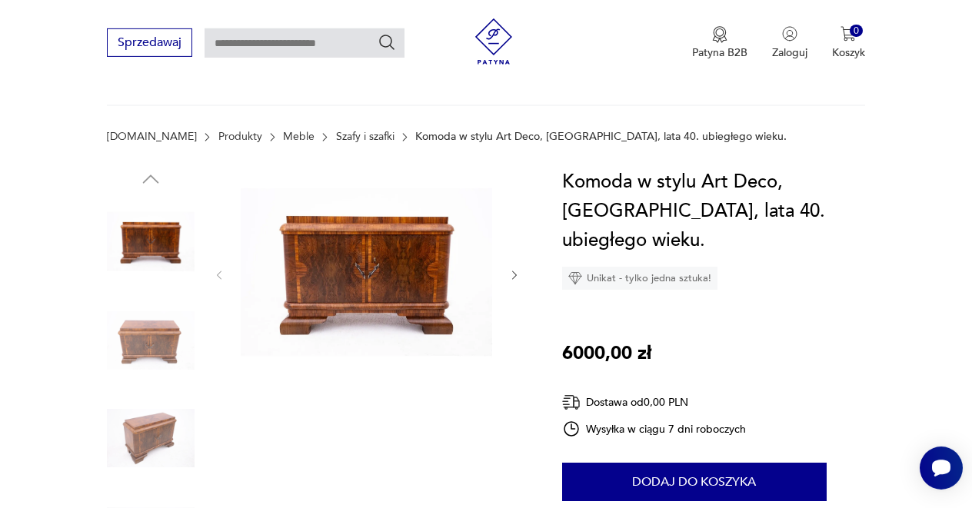
scroll to position [83, 0]
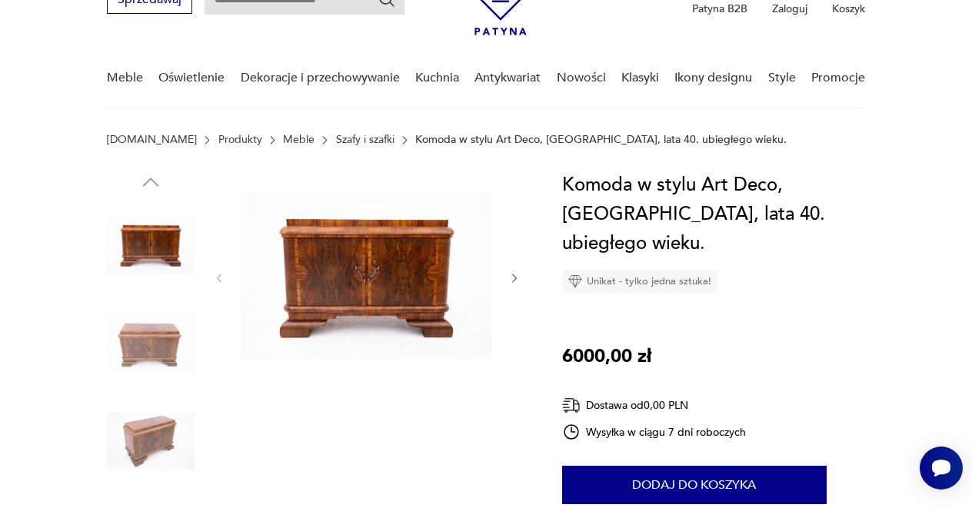
click at [512, 277] on icon "button" at bounding box center [514, 278] width 12 height 12
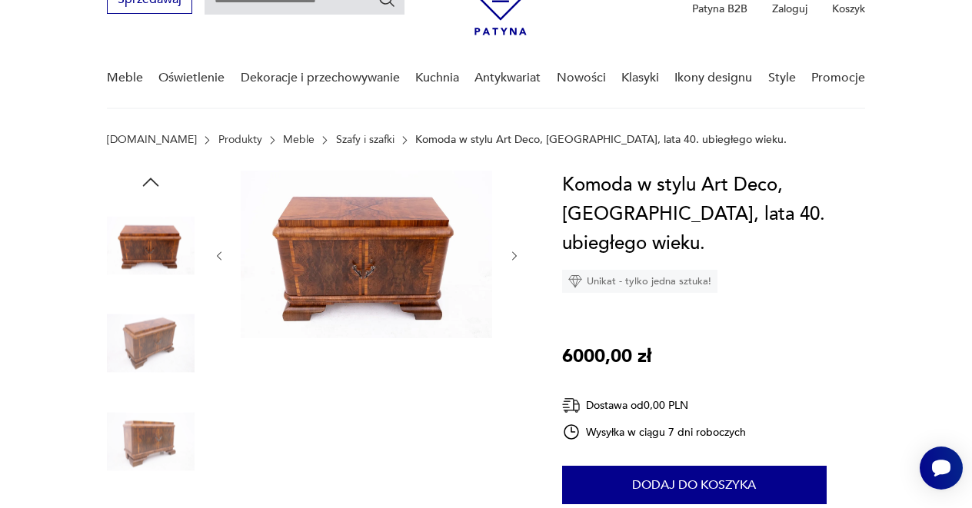
click at [512, 277] on div at bounding box center [367, 256] width 308 height 171
click at [518, 253] on icon "button" at bounding box center [514, 256] width 12 height 12
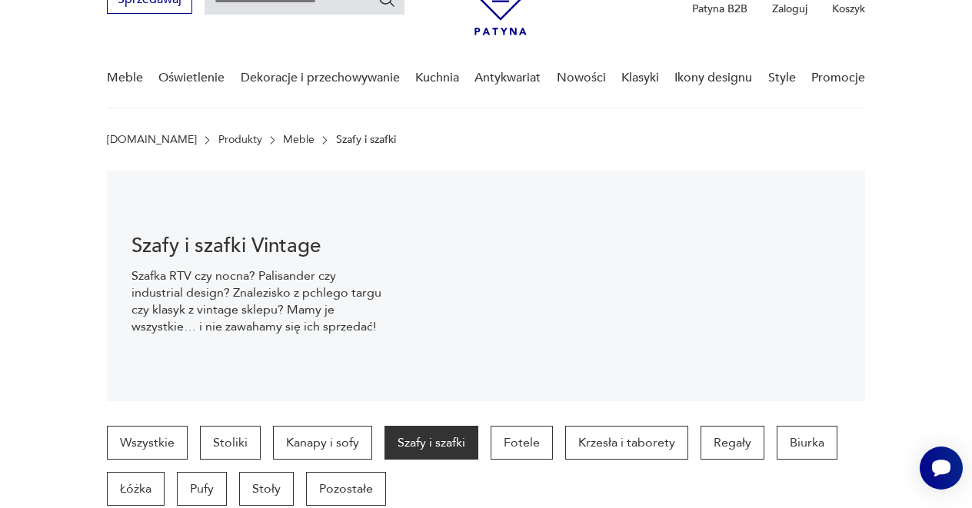
scroll to position [561, 0]
